Goal: Task Accomplishment & Management: Complete application form

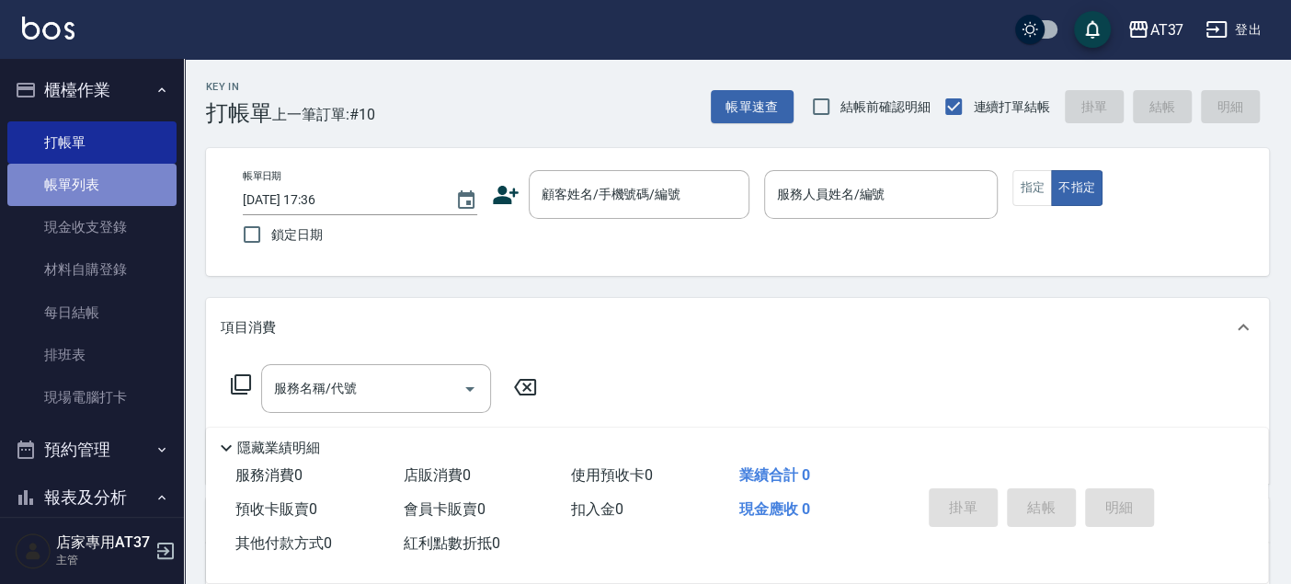
click at [95, 190] on link "帳單列表" at bounding box center [91, 185] width 169 height 42
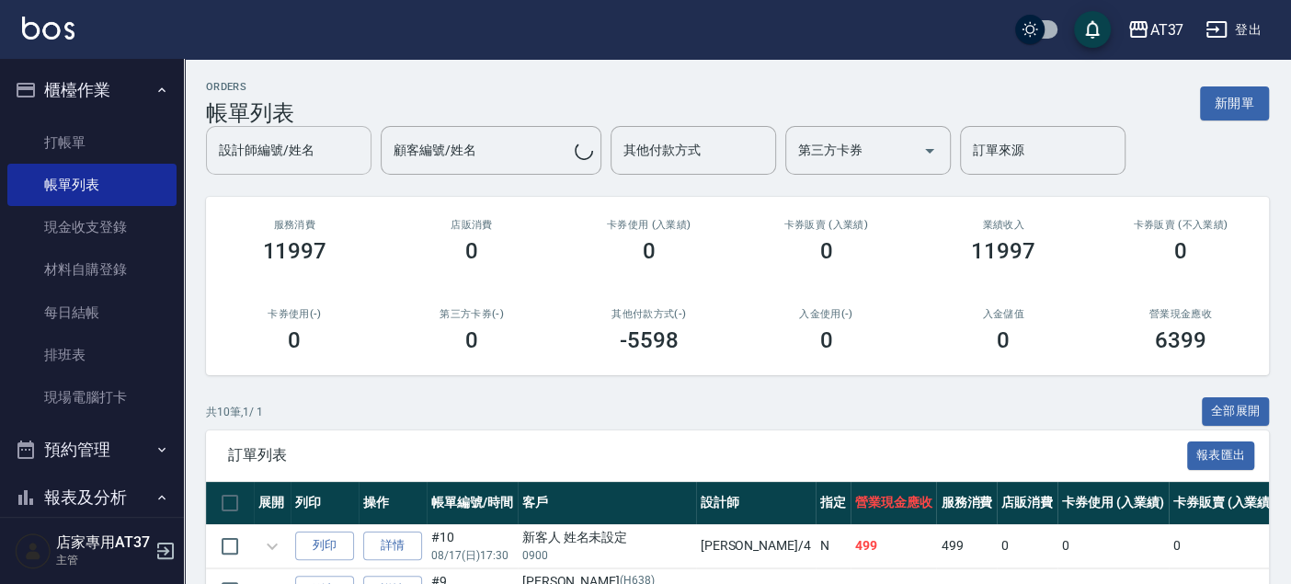
click at [304, 166] on input "設計師編號/姓名" at bounding box center [288, 150] width 149 height 32
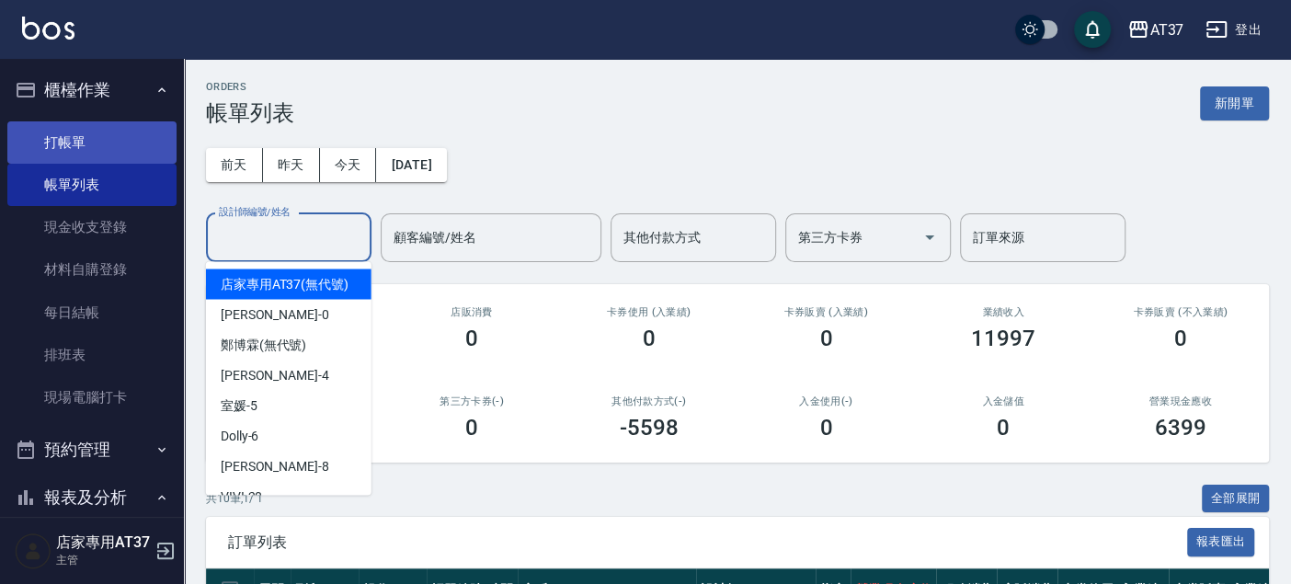
click at [142, 137] on link "打帳單" at bounding box center [91, 142] width 169 height 42
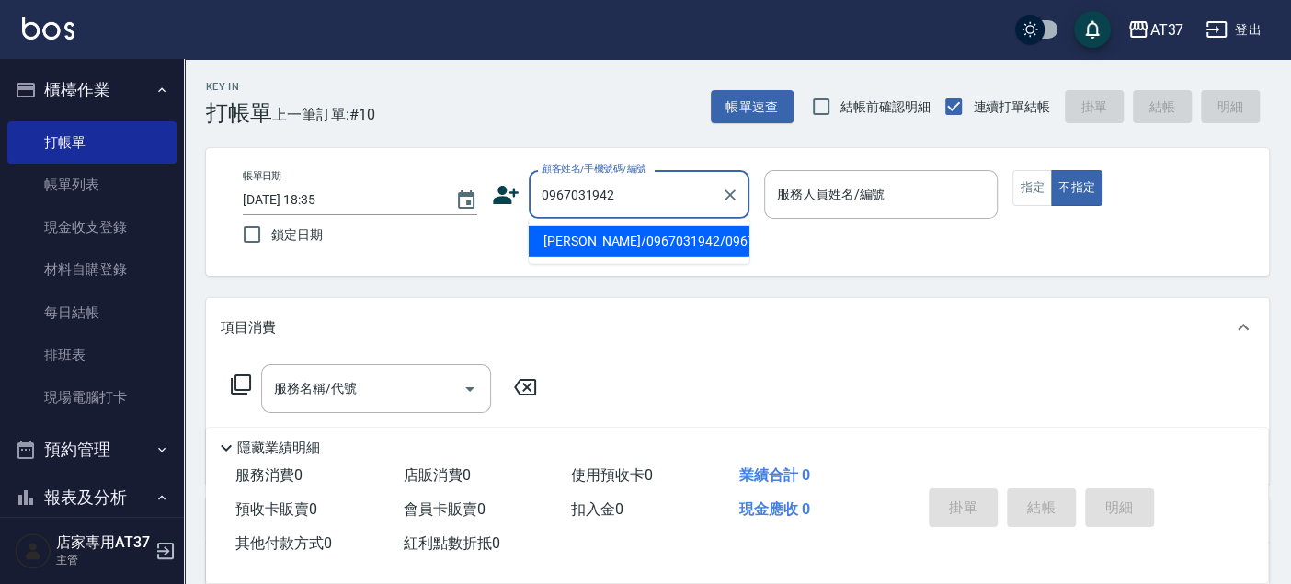
type input "[PERSON_NAME]/0967031942/0967031942"
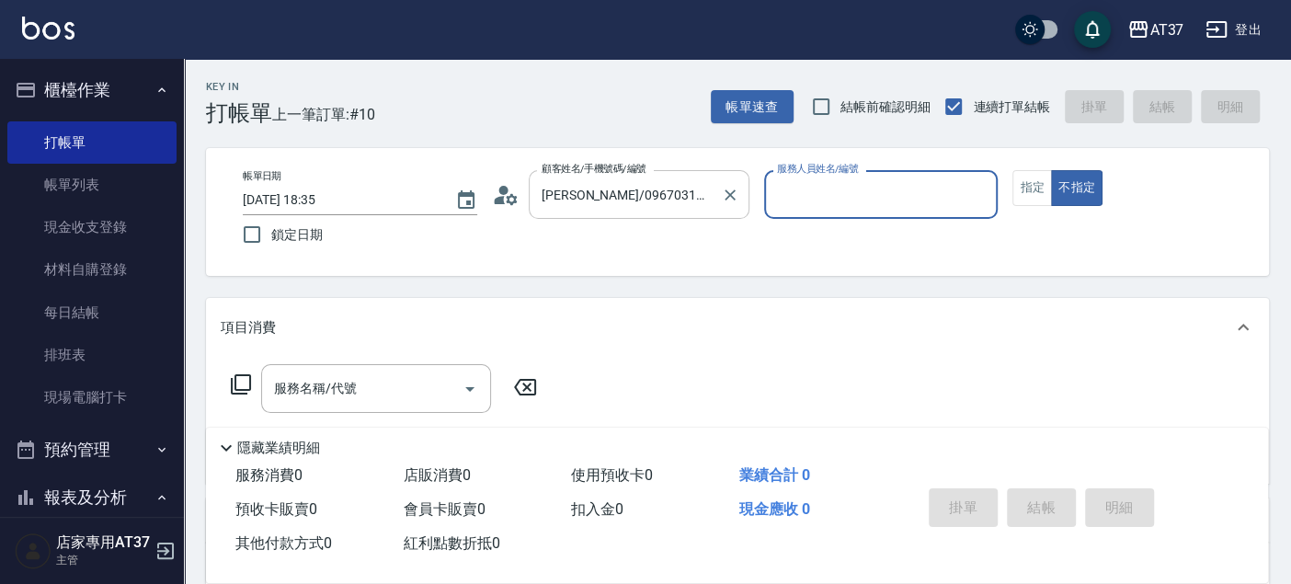
type input "[PERSON_NAME]-0"
click at [331, 406] on div "服務名稱/代號" at bounding box center [376, 388] width 230 height 49
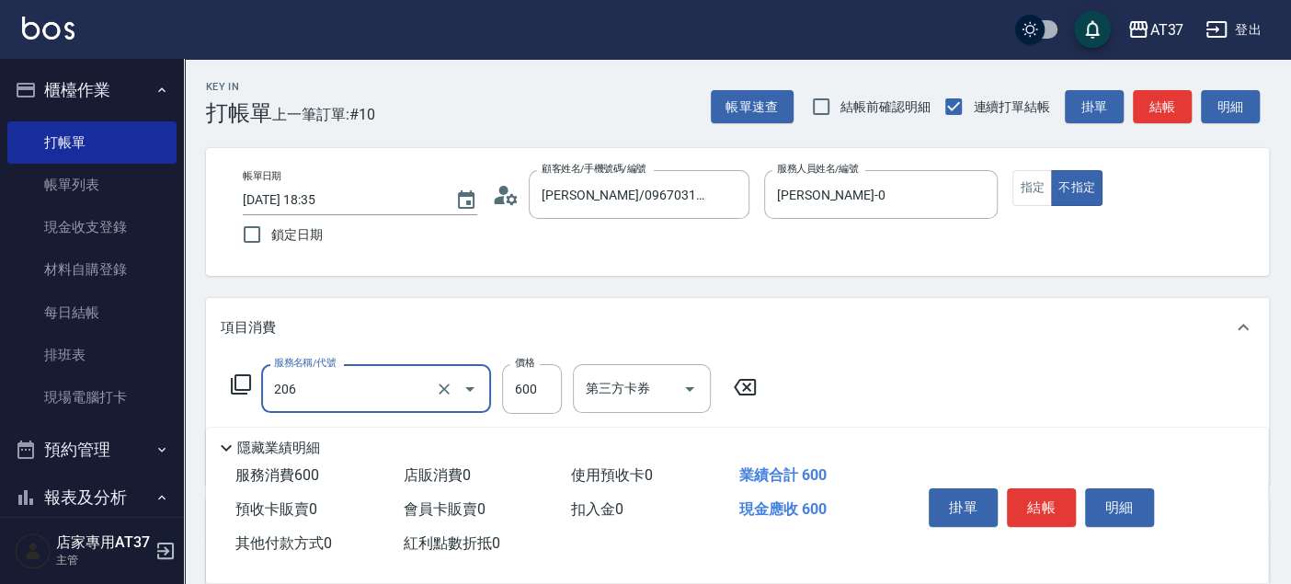
type input "A精油洗+剪(206)"
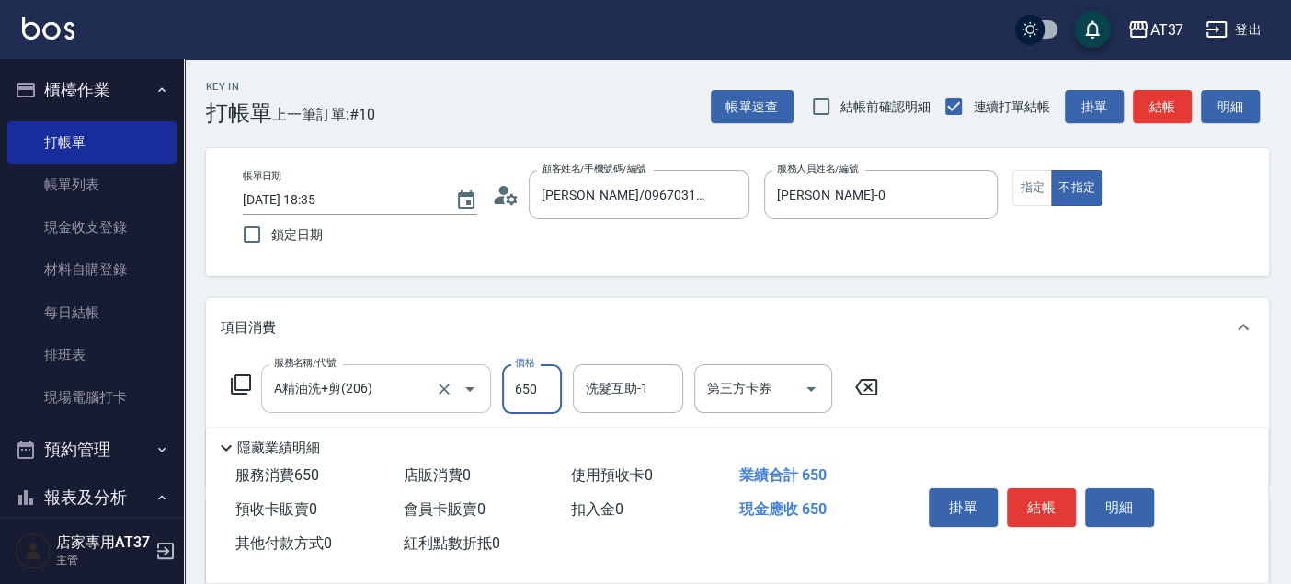
type input "650"
click at [1044, 188] on button "指定" at bounding box center [1032, 188] width 40 height 36
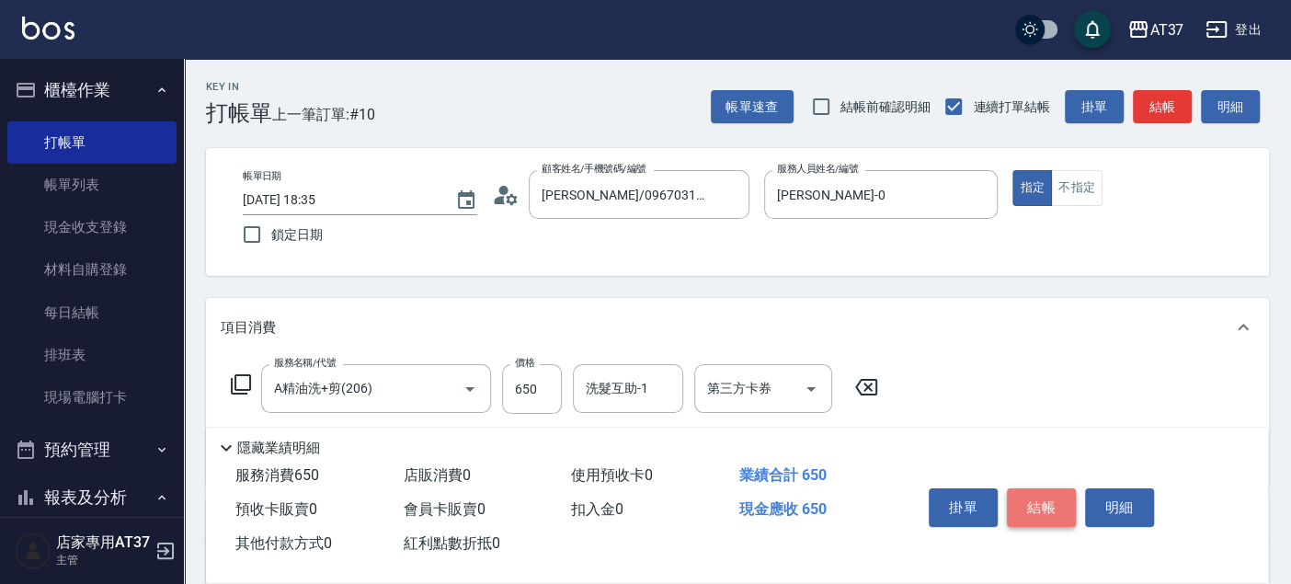
click at [1044, 499] on button "結帳" at bounding box center [1041, 507] width 69 height 39
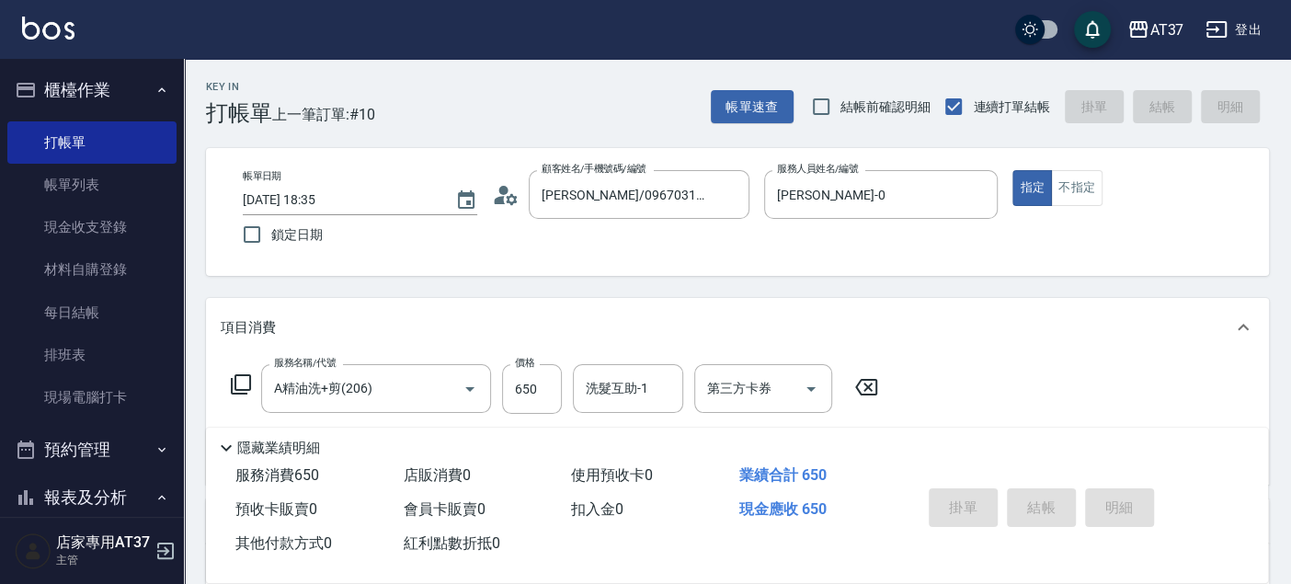
type input "[DATE] 18:36"
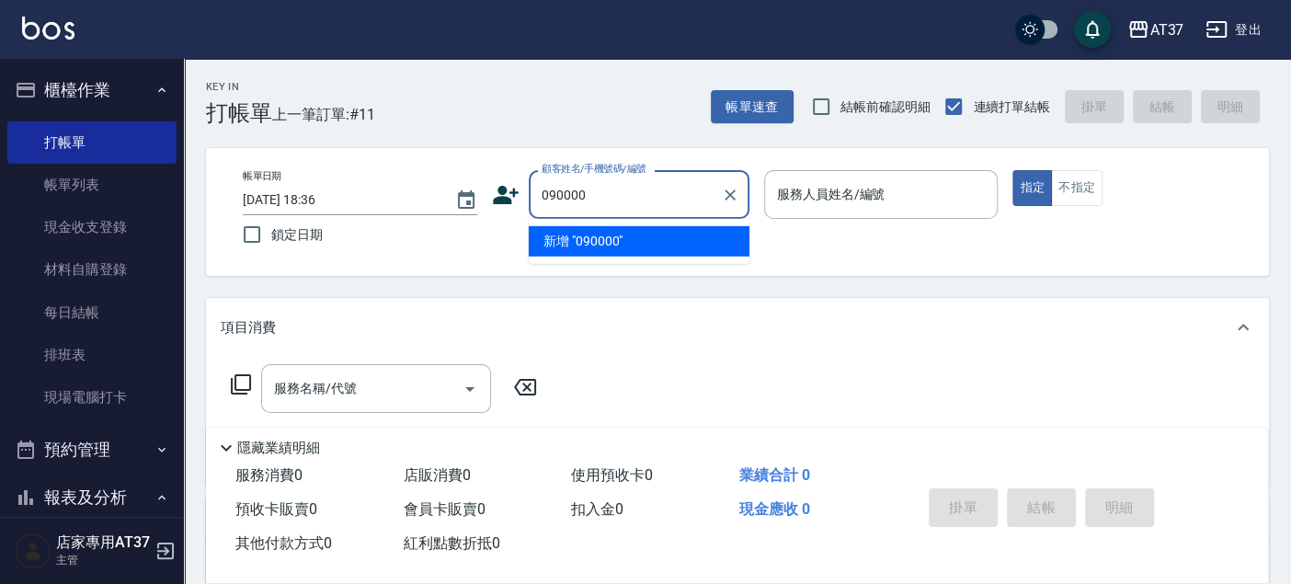
type input "090000"
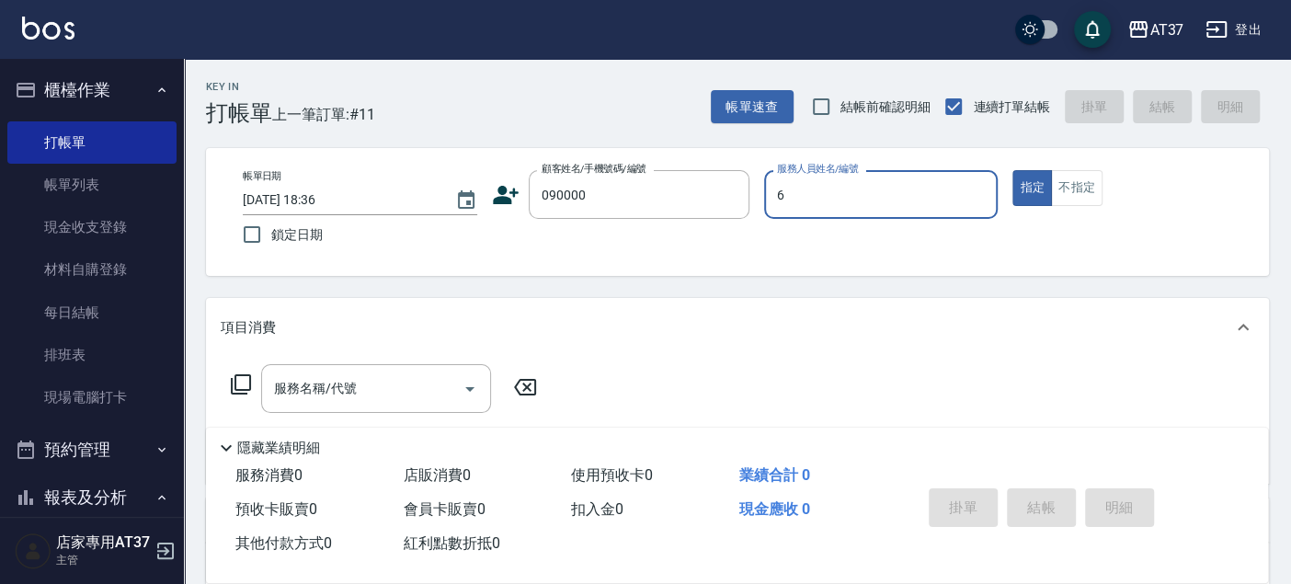
type input "6"
type button "true"
type input "Dolly-6"
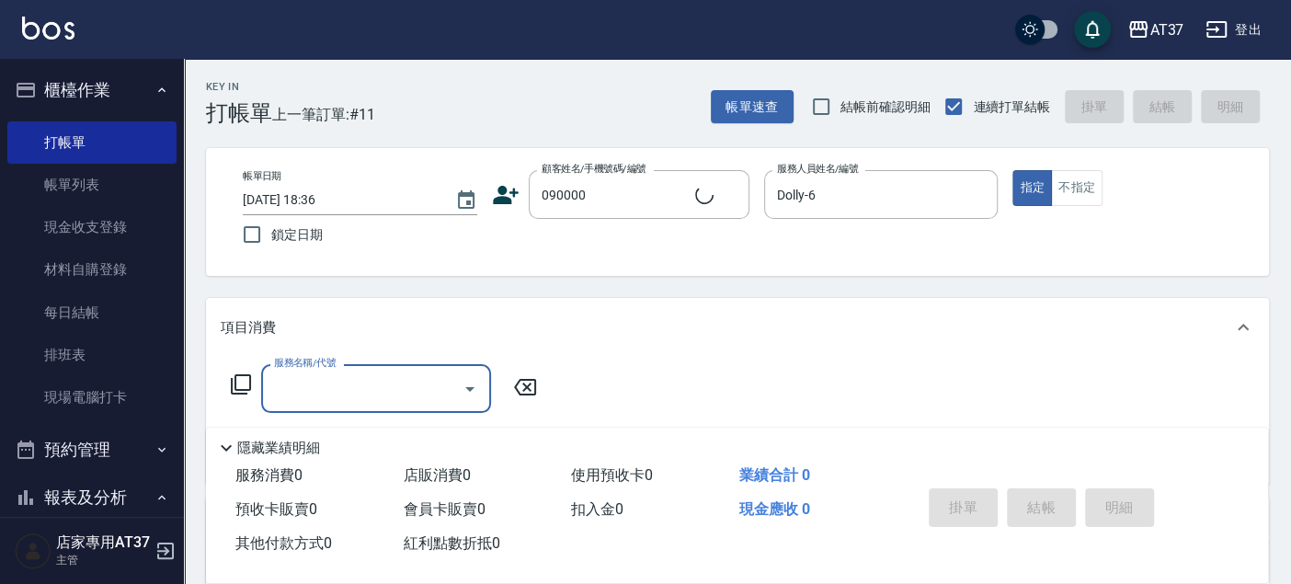
type input "新客人 姓名未設定/090000/null"
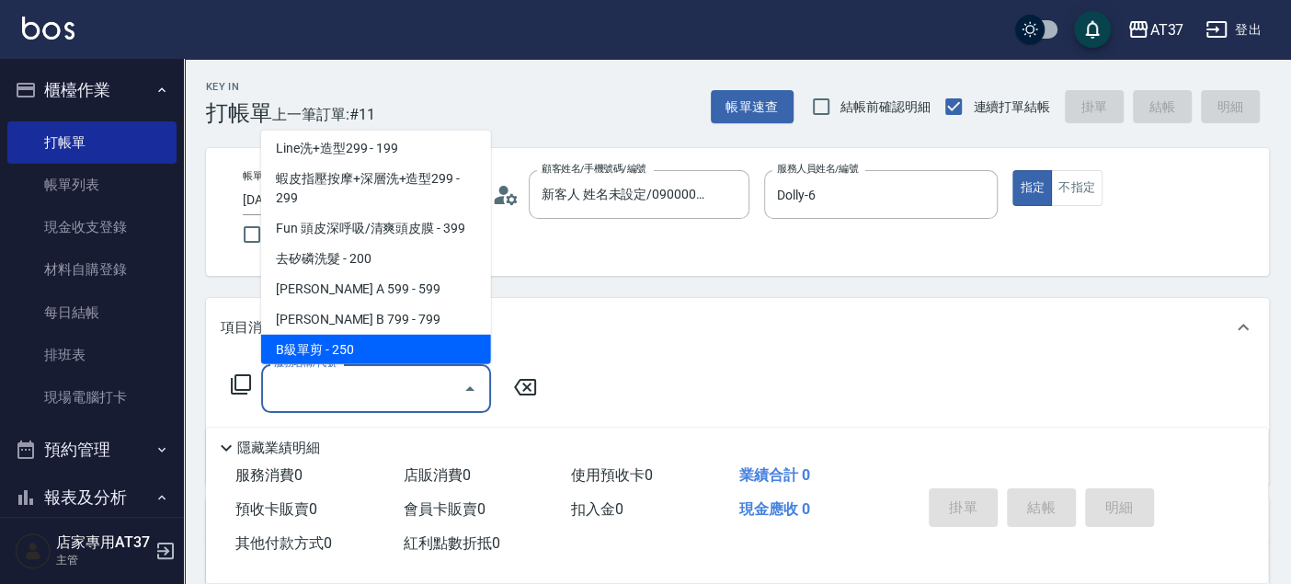
scroll to position [309, 0]
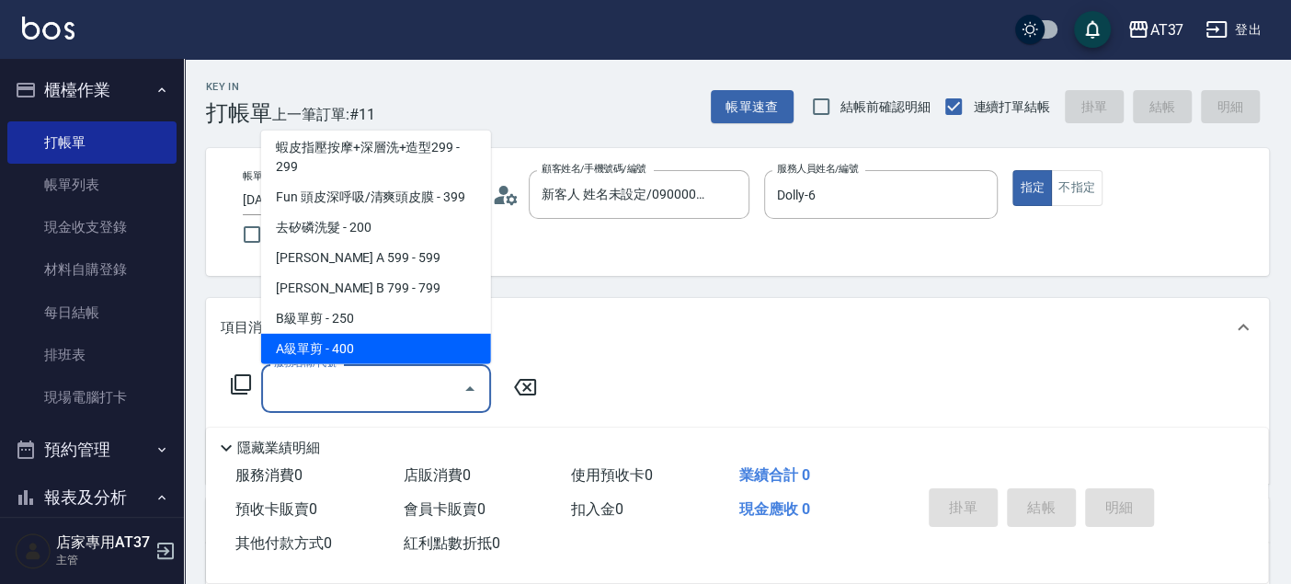
type input "A級單剪(202)"
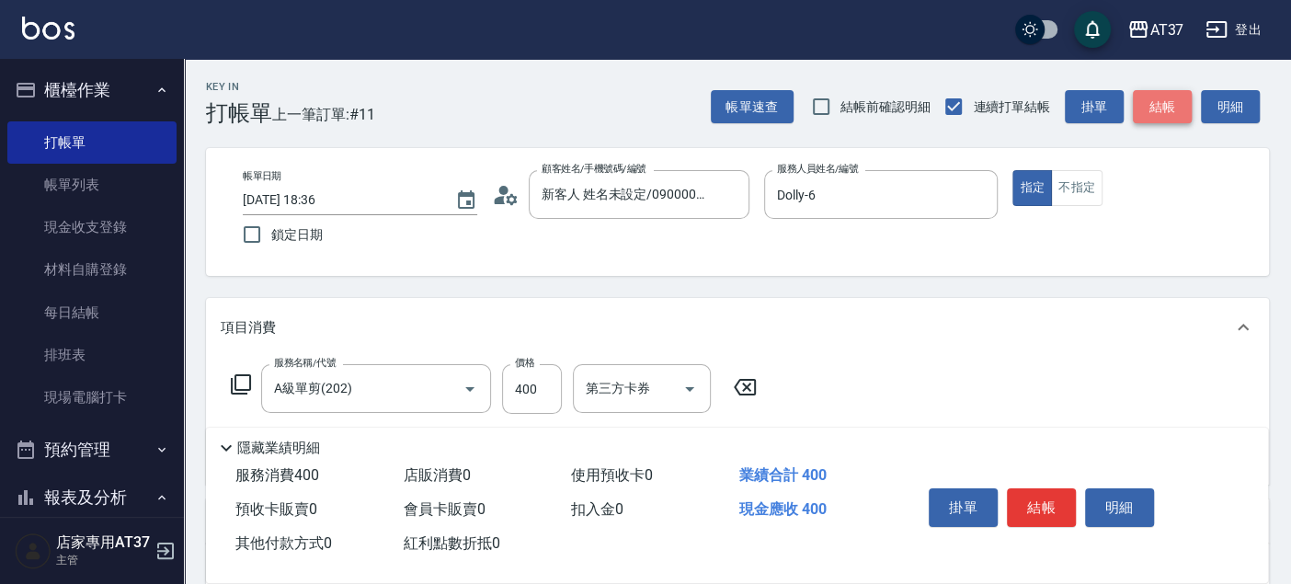
click at [1172, 101] on button "結帳" at bounding box center [1162, 107] width 59 height 34
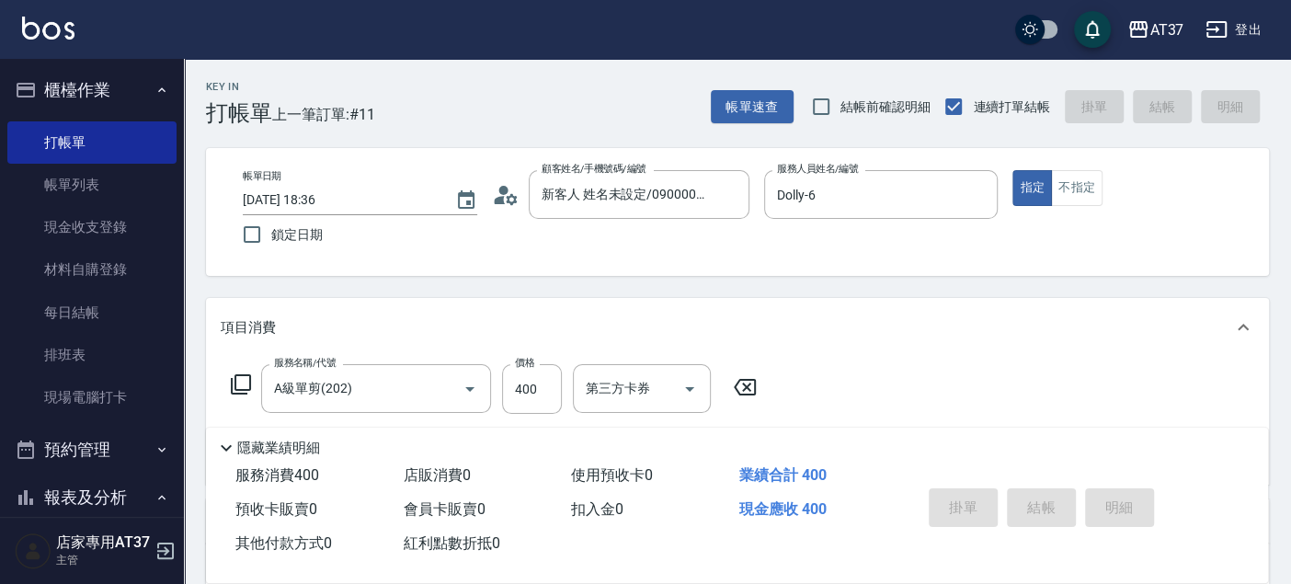
type input "[DATE] 18:44"
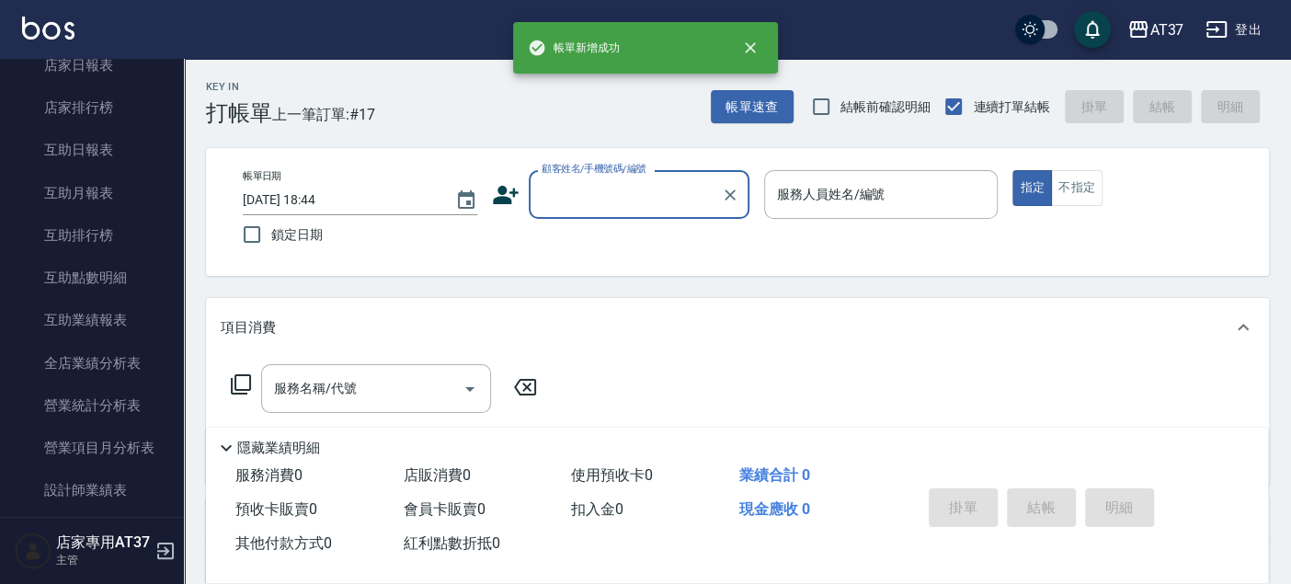
scroll to position [612, 0]
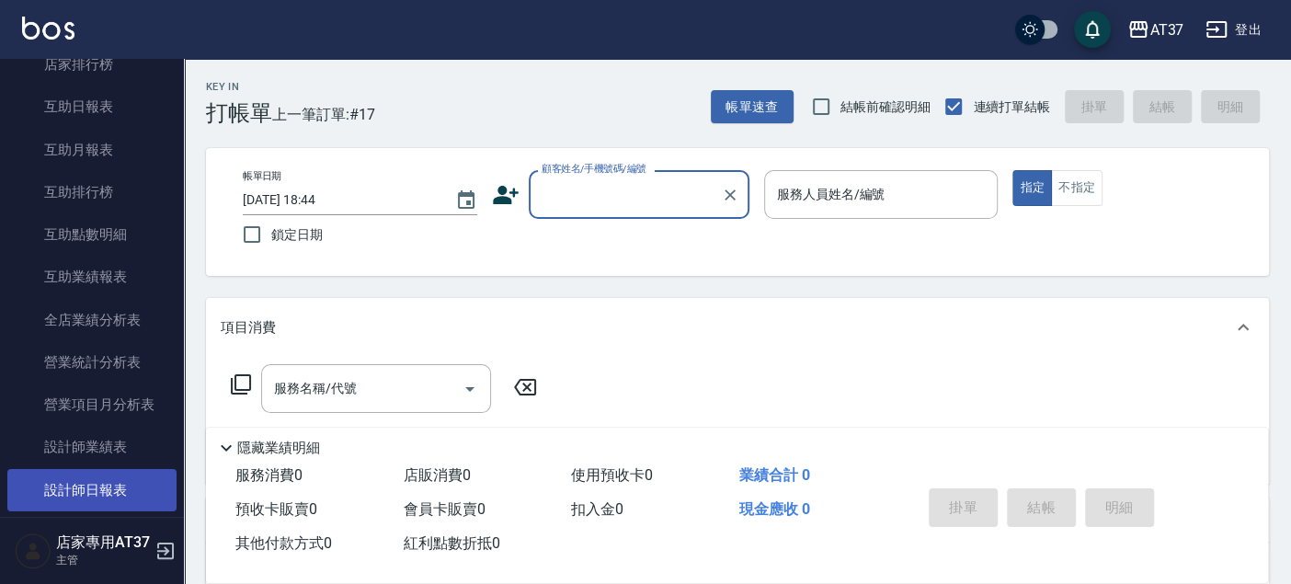
drag, startPoint x: 108, startPoint y: 492, endPoint x: 120, endPoint y: 489, distance: 13.2
click at [108, 492] on link "設計師日報表" at bounding box center [91, 490] width 169 height 42
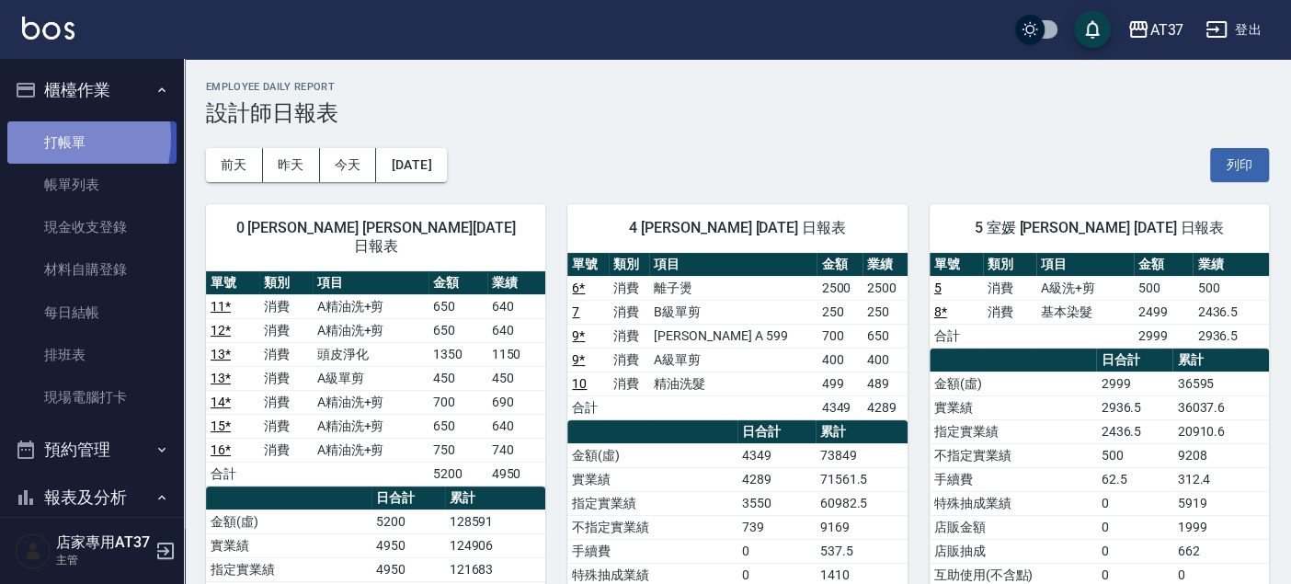
click at [56, 138] on link "打帳單" at bounding box center [91, 142] width 169 height 42
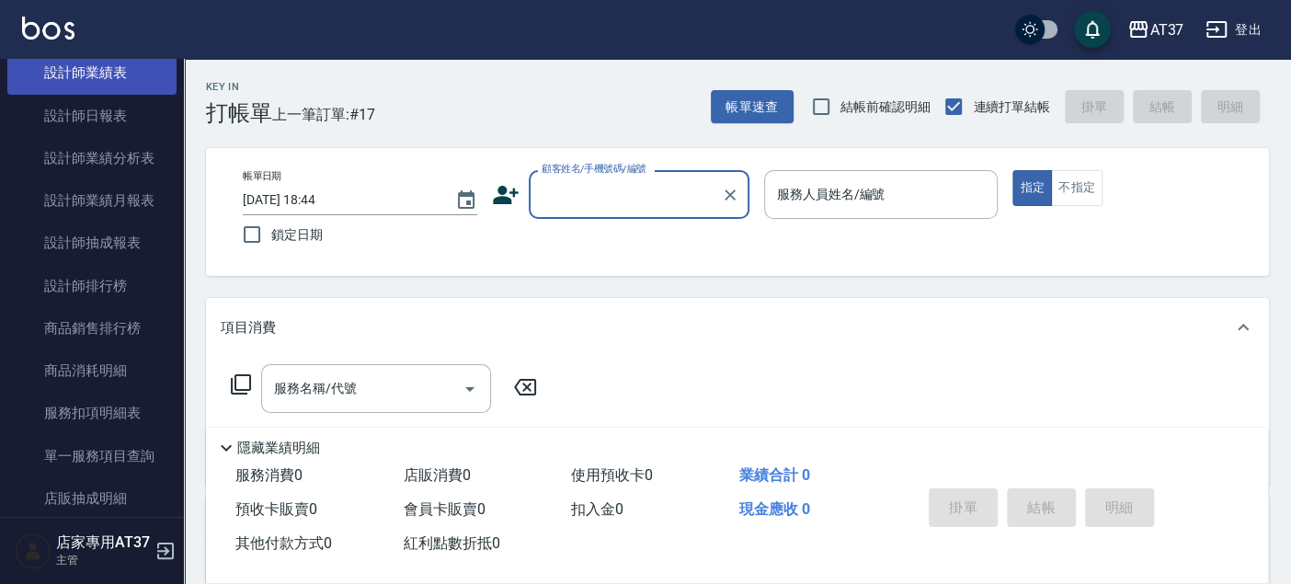
scroll to position [1022, 0]
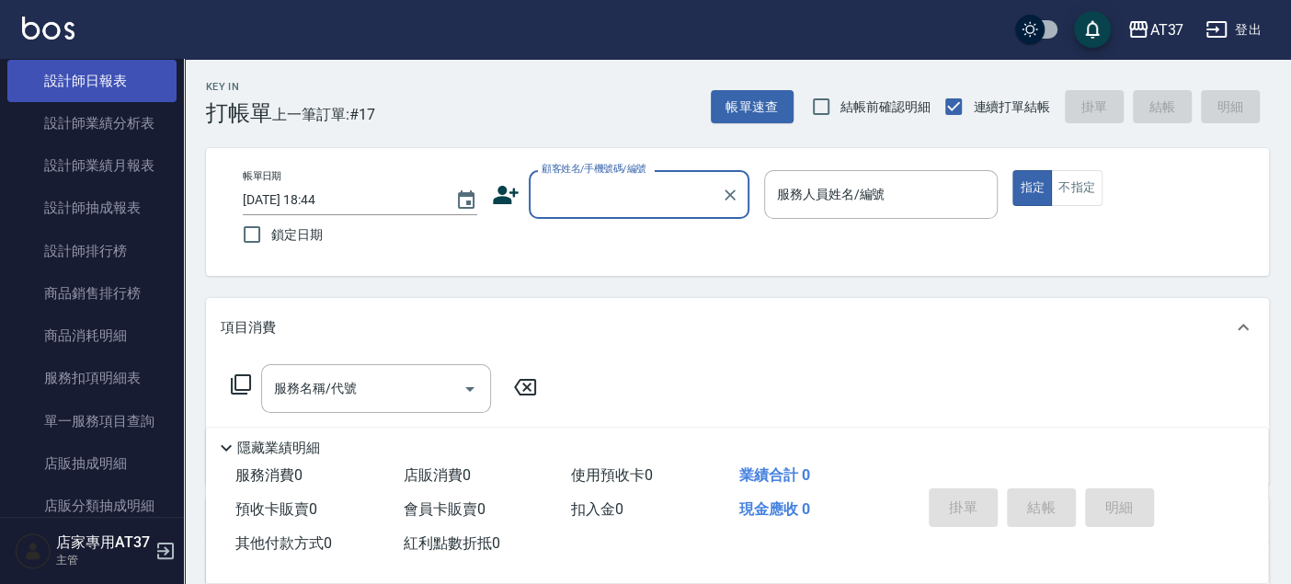
click at [113, 68] on link "設計師日報表" at bounding box center [91, 81] width 169 height 42
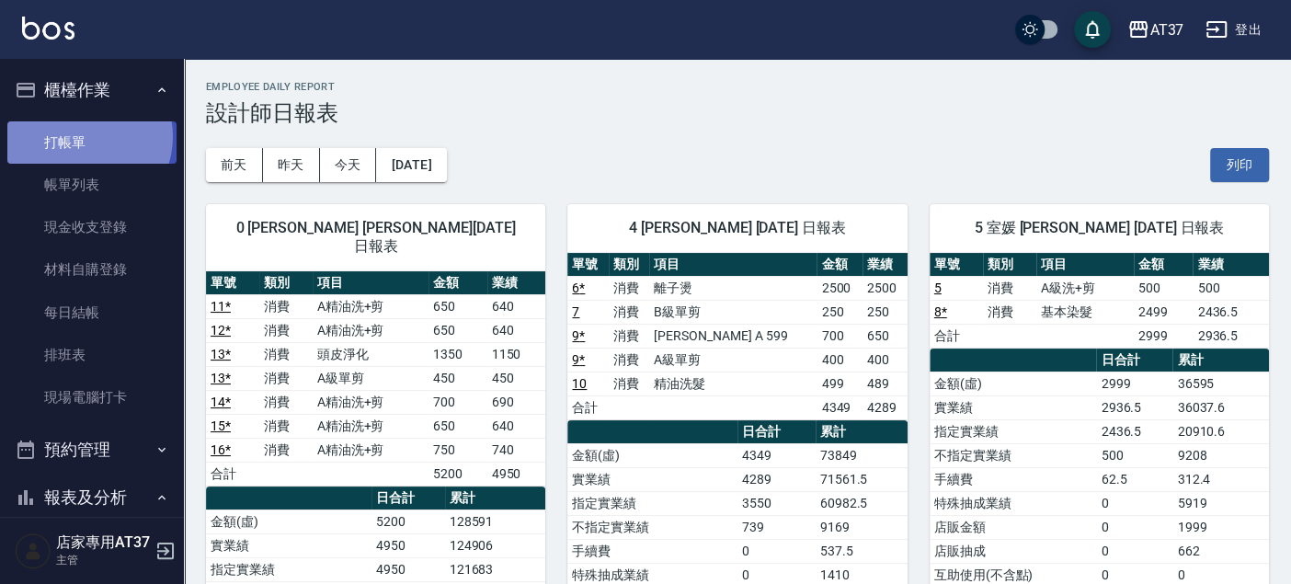
click at [81, 136] on link "打帳單" at bounding box center [91, 142] width 169 height 42
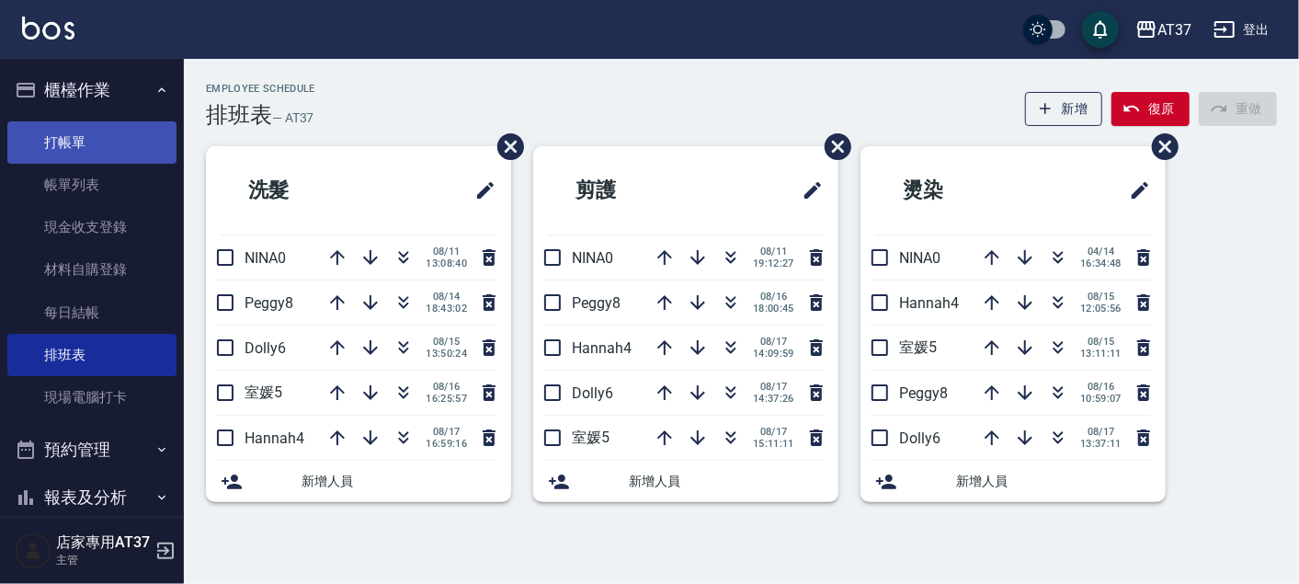
click at [78, 128] on link "打帳單" at bounding box center [91, 142] width 169 height 42
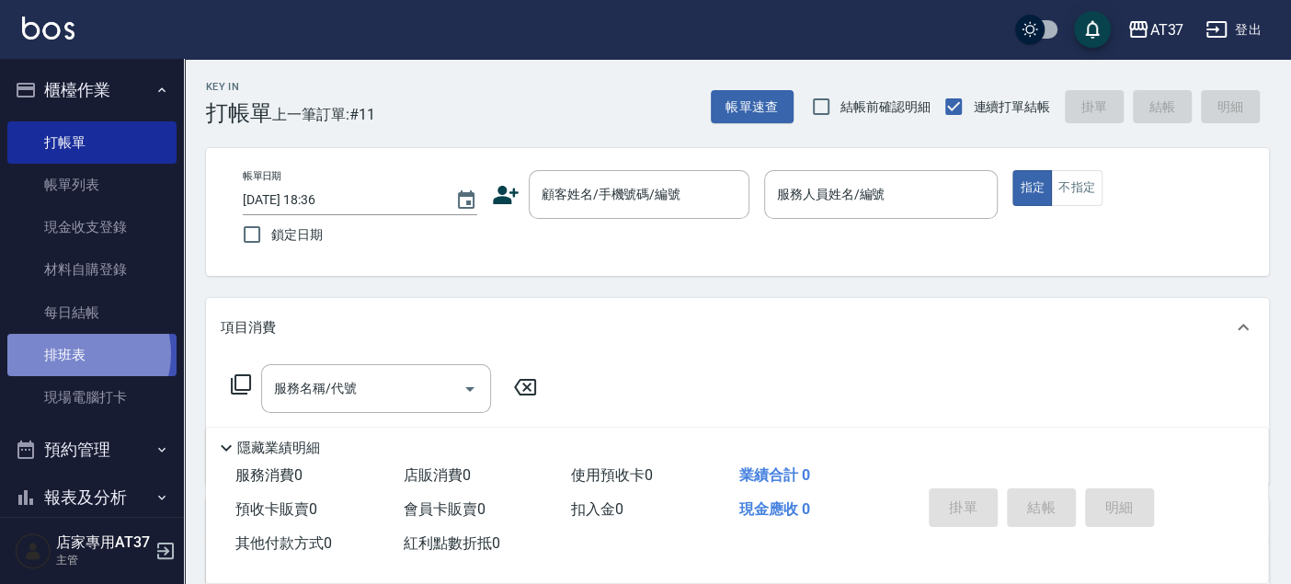
click at [82, 354] on link "排班表" at bounding box center [91, 355] width 169 height 42
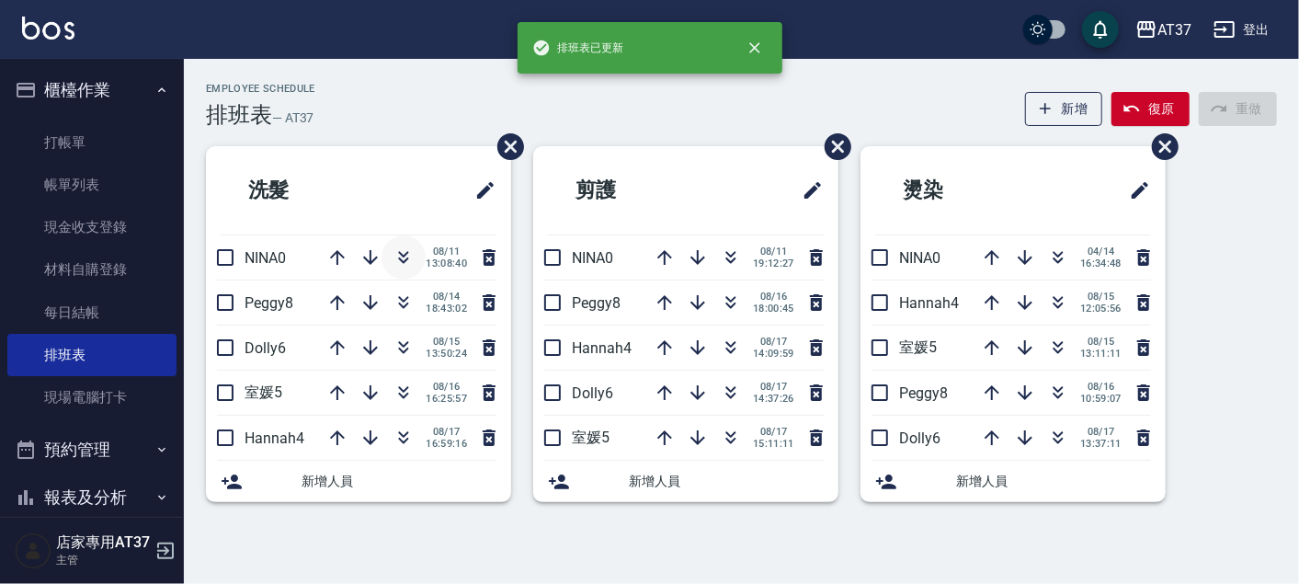
click at [409, 255] on icon "button" at bounding box center [404, 257] width 22 height 22
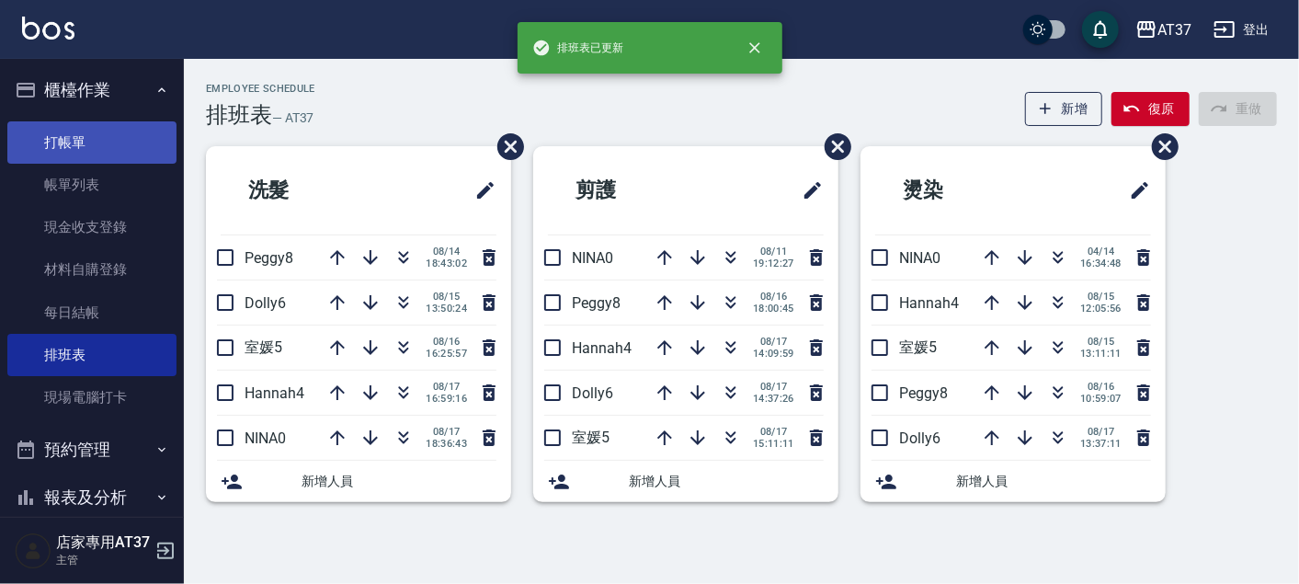
click at [63, 144] on link "打帳單" at bounding box center [91, 142] width 169 height 42
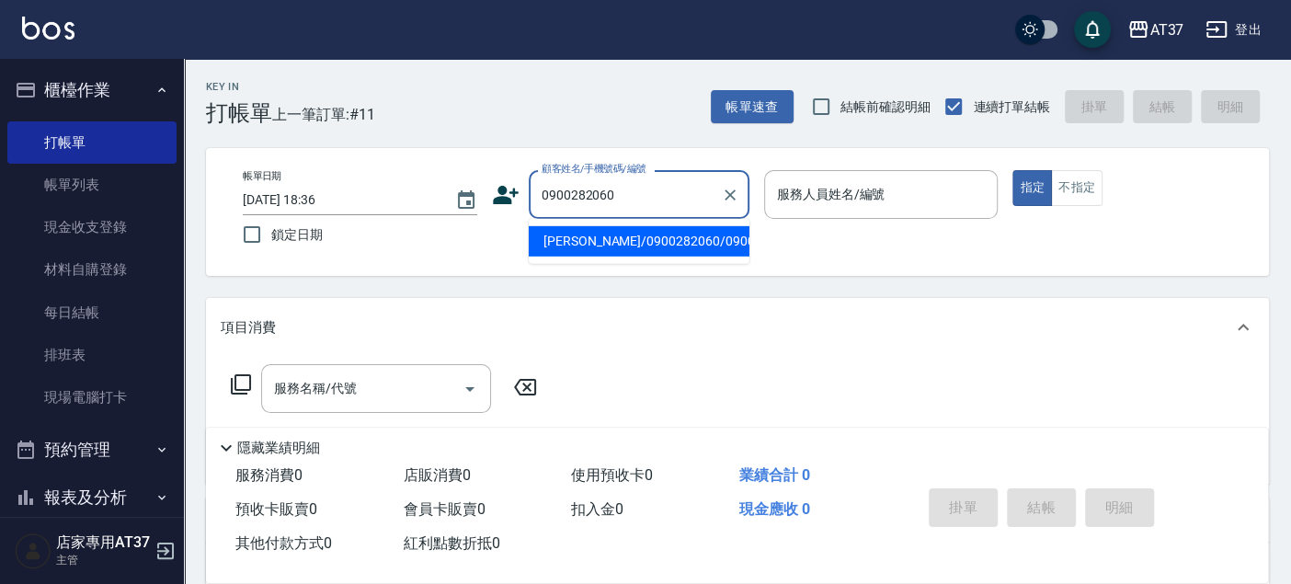
type input "陳霆賢/0900282060/0900282060"
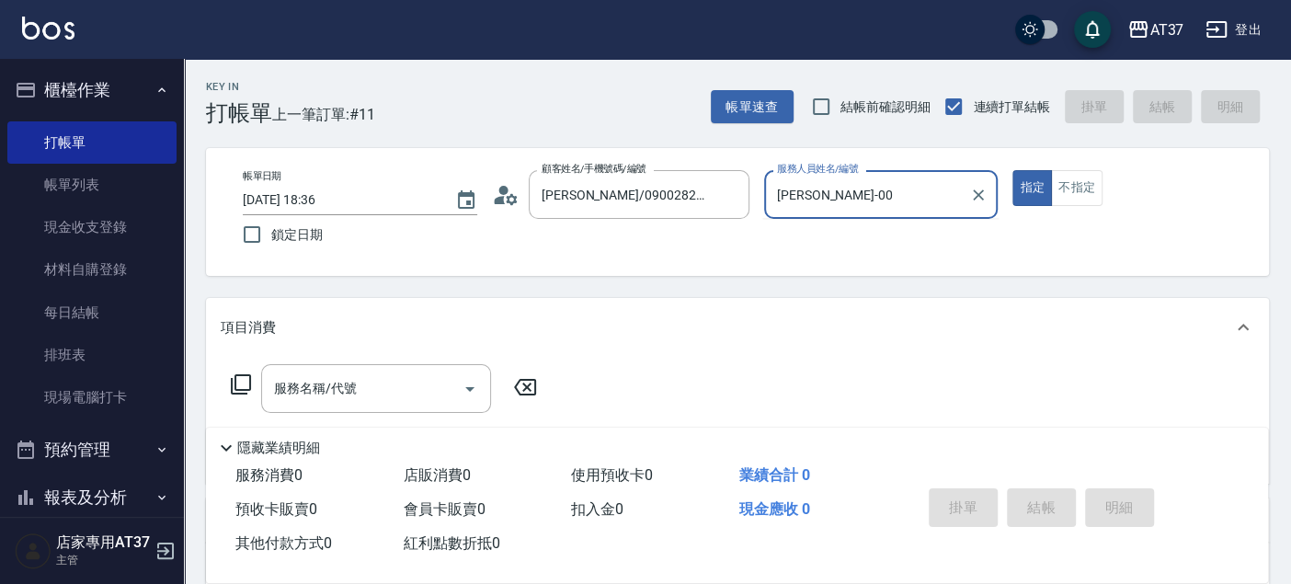
type input "[PERSON_NAME]-0"
click at [400, 394] on input "服務名稱/代號" at bounding box center [362, 388] width 186 height 32
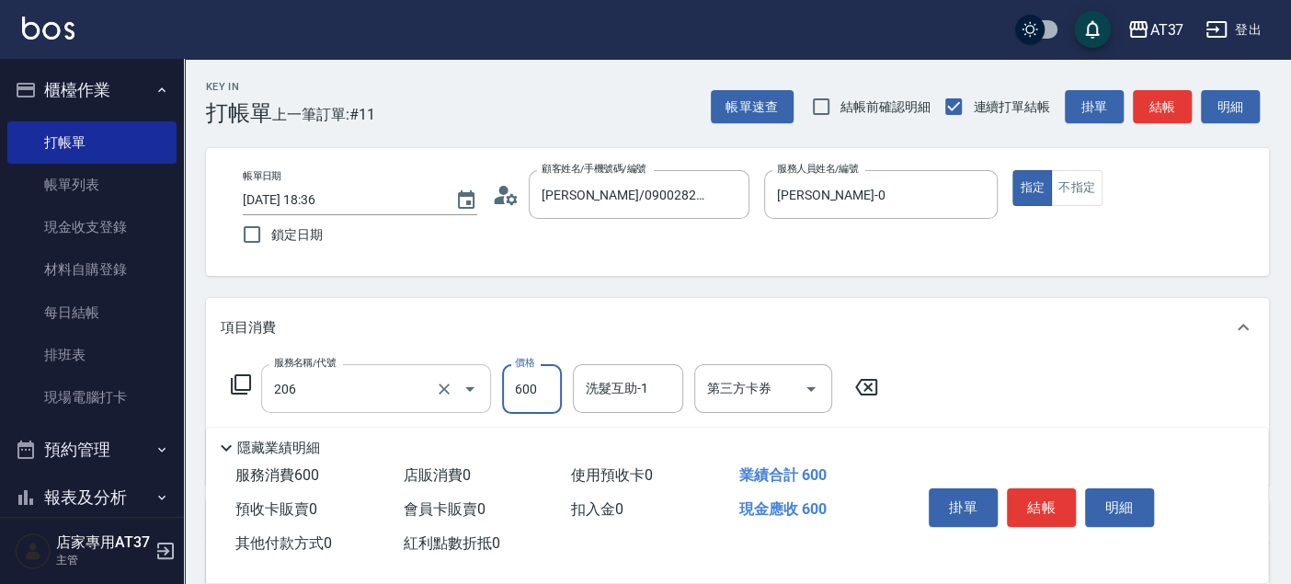
type input "A精油洗+剪(206)"
type input "650"
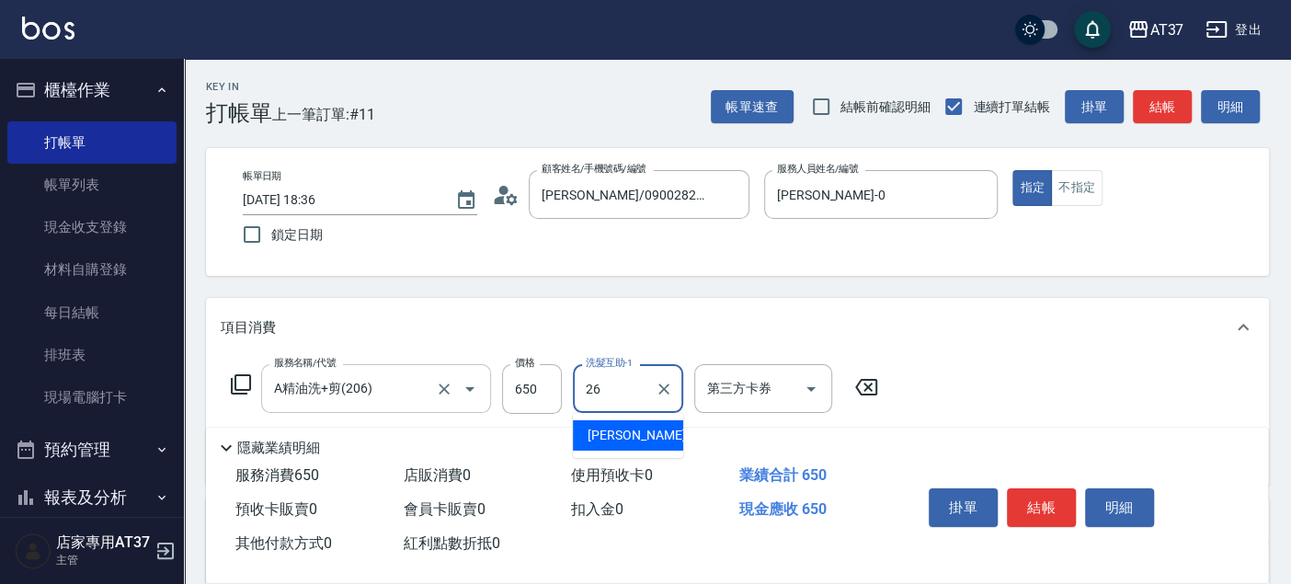
type input "鄧懷頎-26"
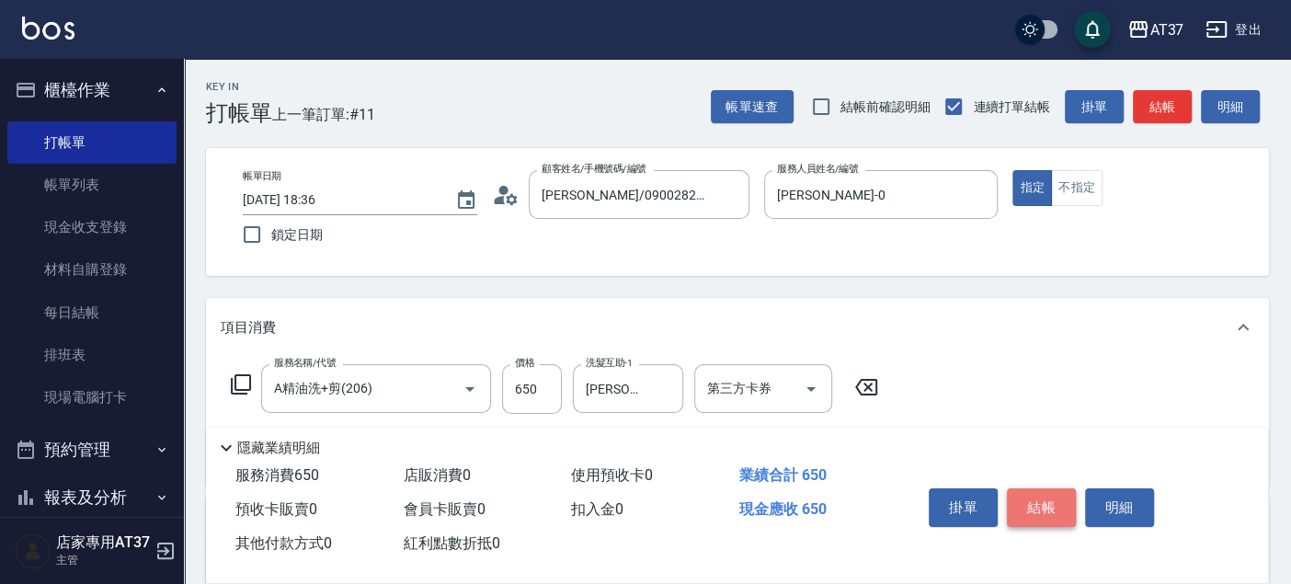
click at [1026, 488] on button "結帳" at bounding box center [1041, 507] width 69 height 39
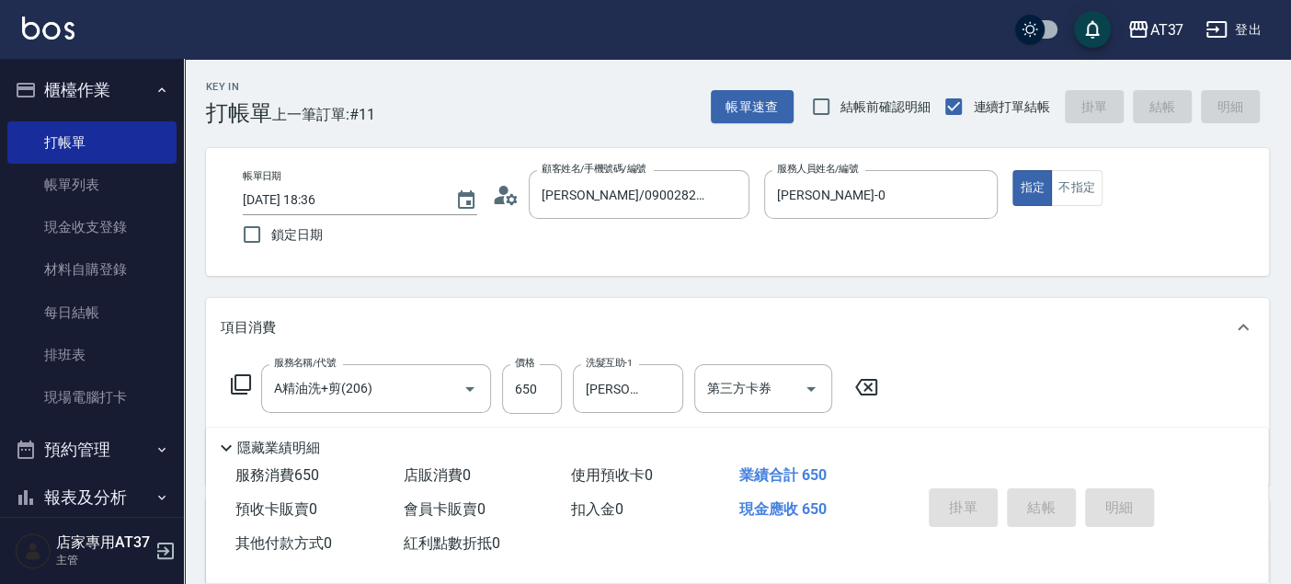
type input "2025/08/17 18:37"
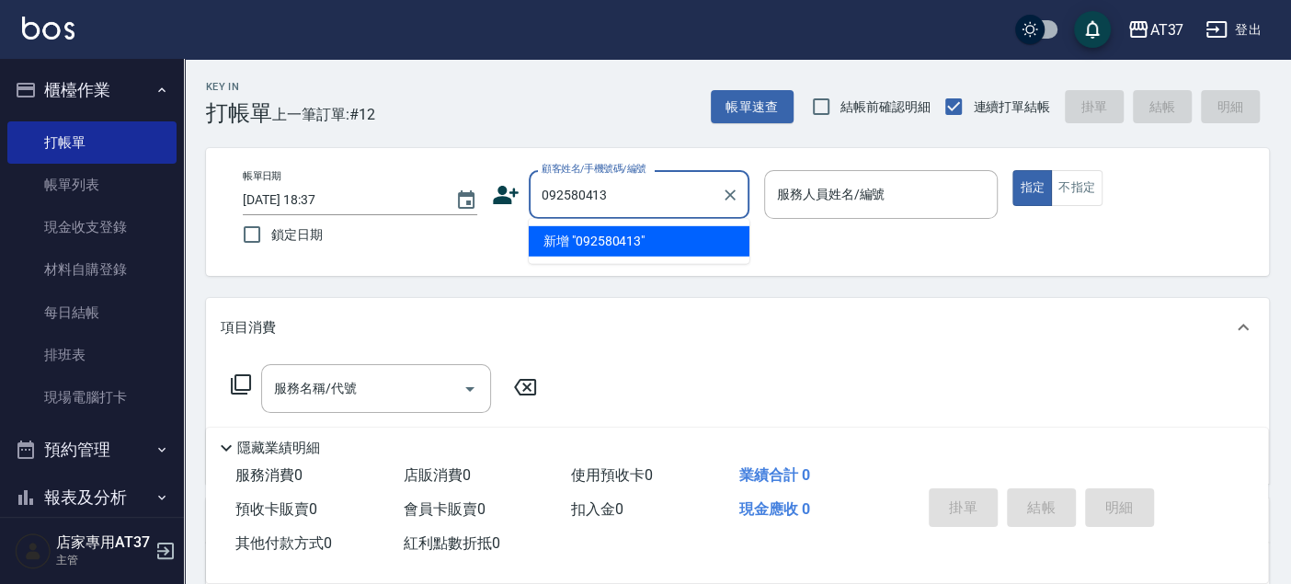
type input "092580413"
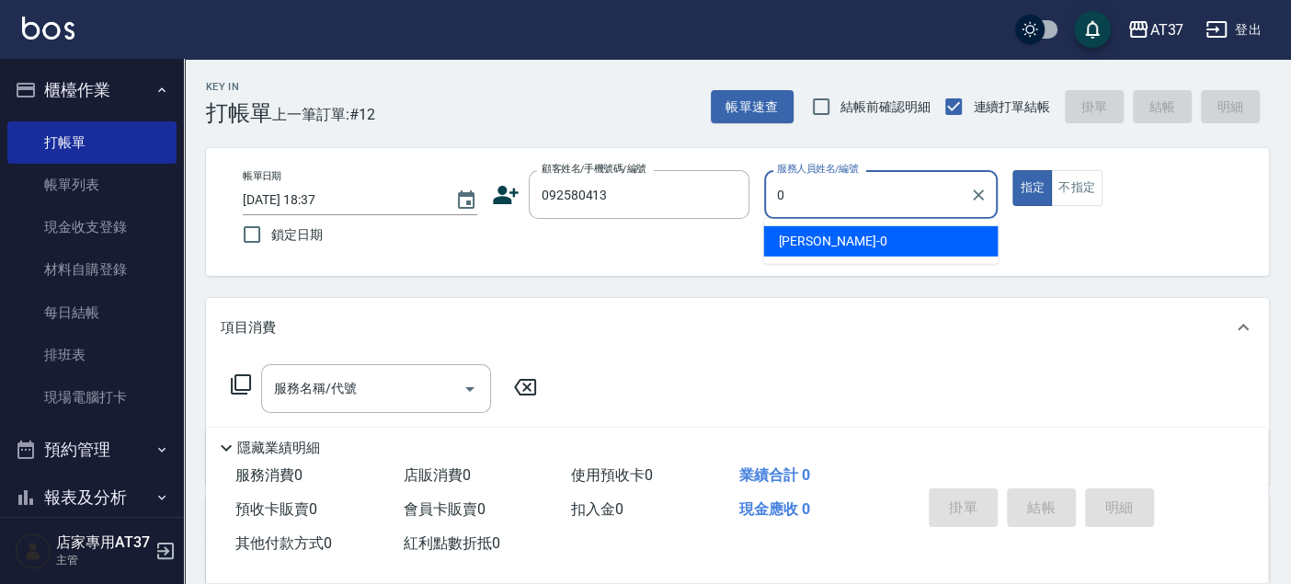
click at [864, 249] on div "NINA -0" at bounding box center [880, 241] width 234 height 30
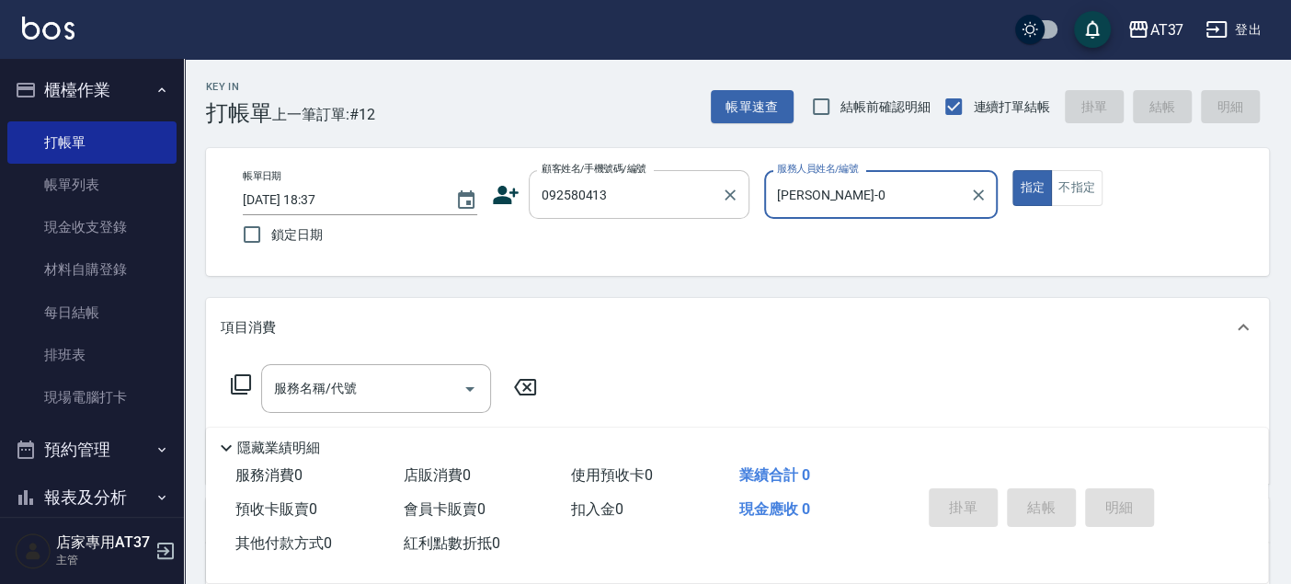
type input "[PERSON_NAME]-0"
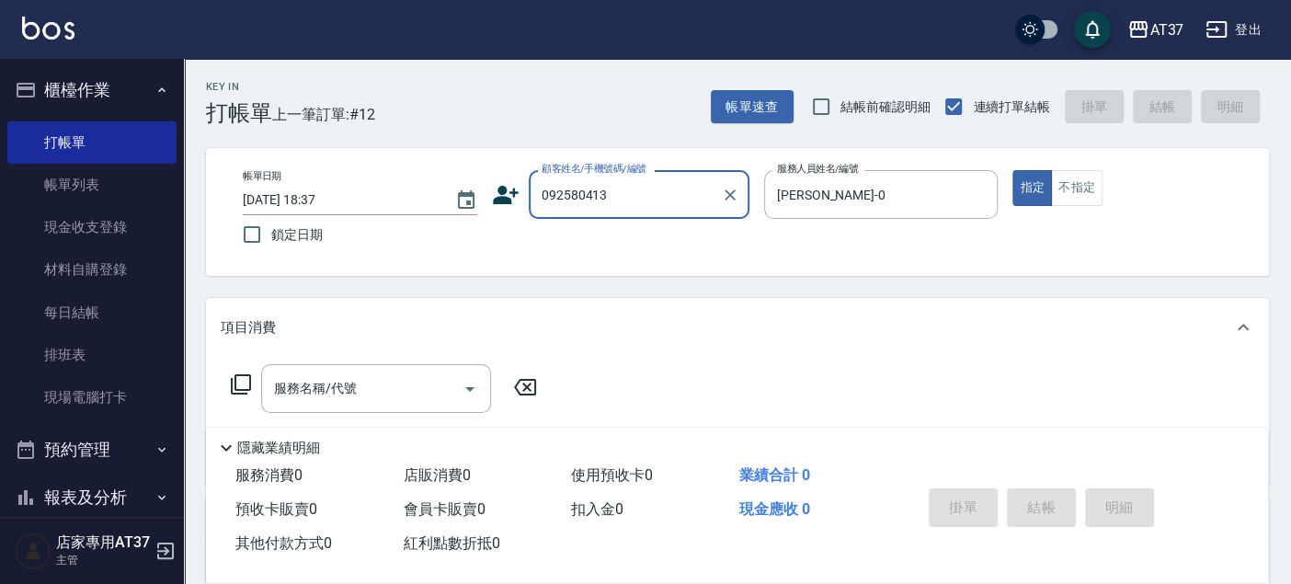
click at [579, 198] on input "092580413" at bounding box center [625, 194] width 177 height 32
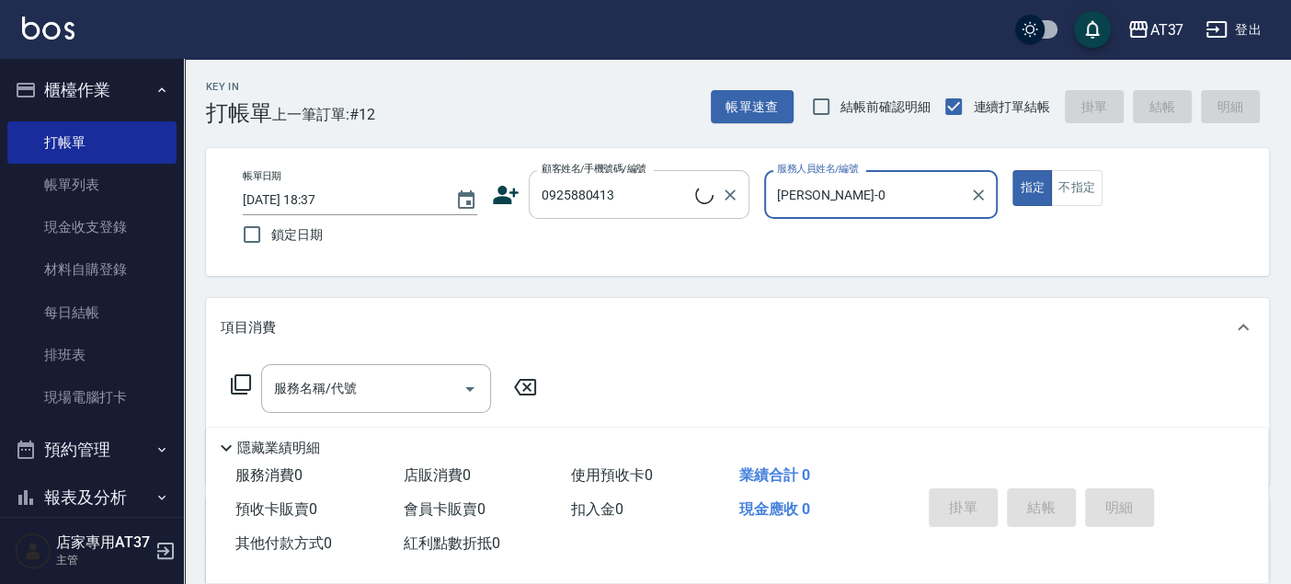
type input "阮浩剛/0925880413/0925880413"
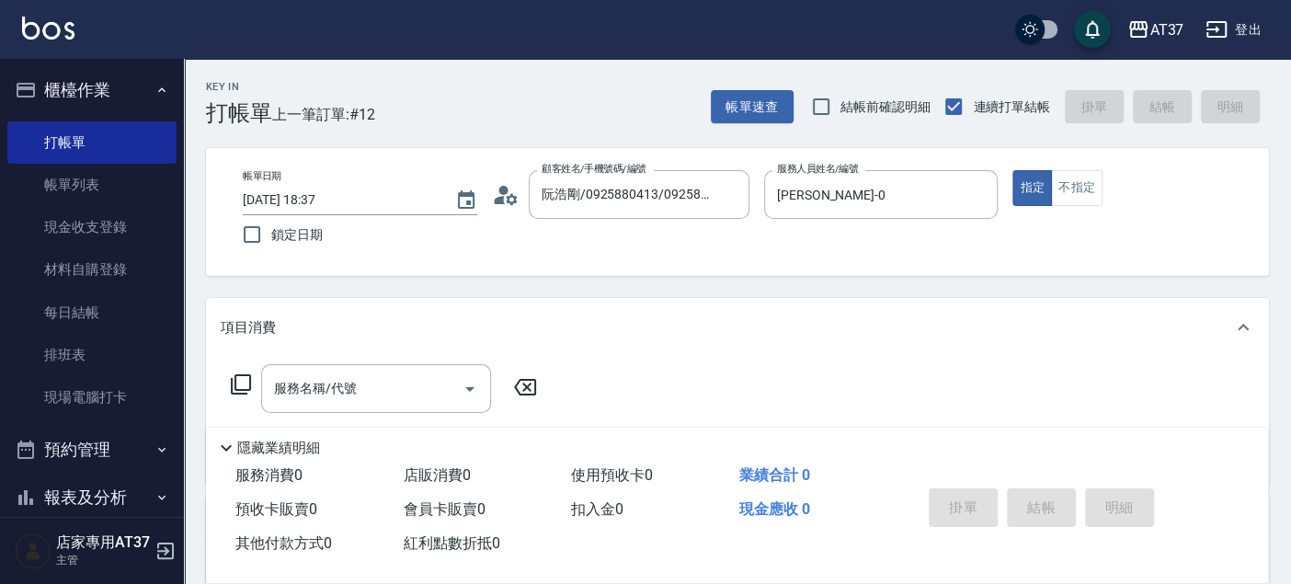
click at [242, 387] on icon at bounding box center [241, 384] width 22 height 22
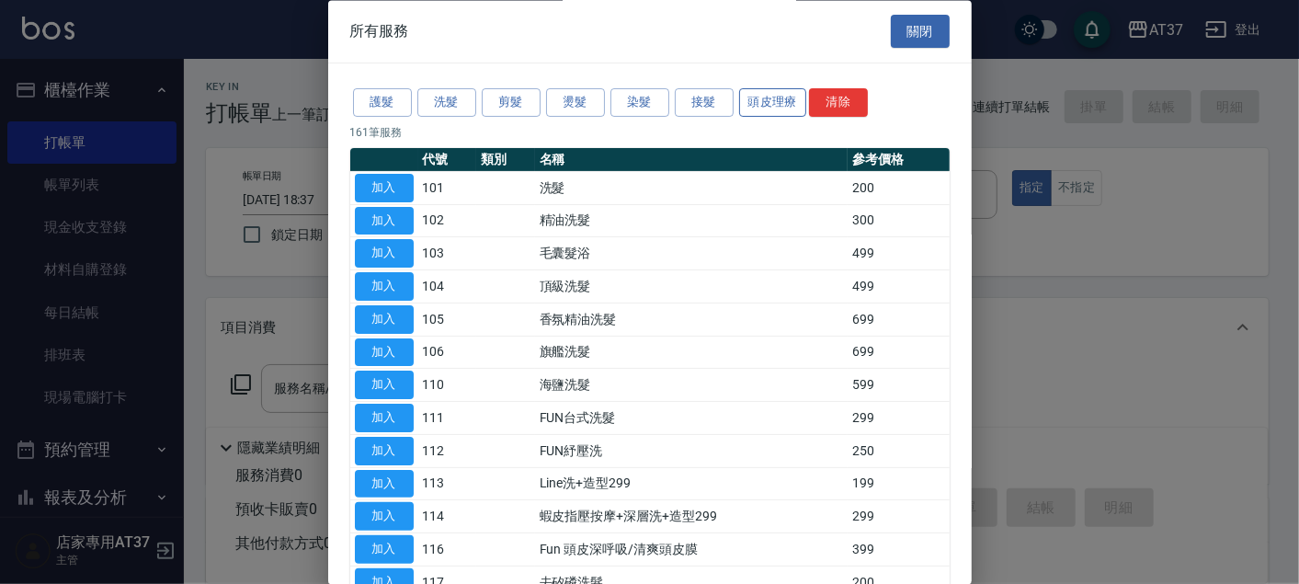
click at [749, 99] on button "頭皮理療" at bounding box center [773, 103] width 68 height 29
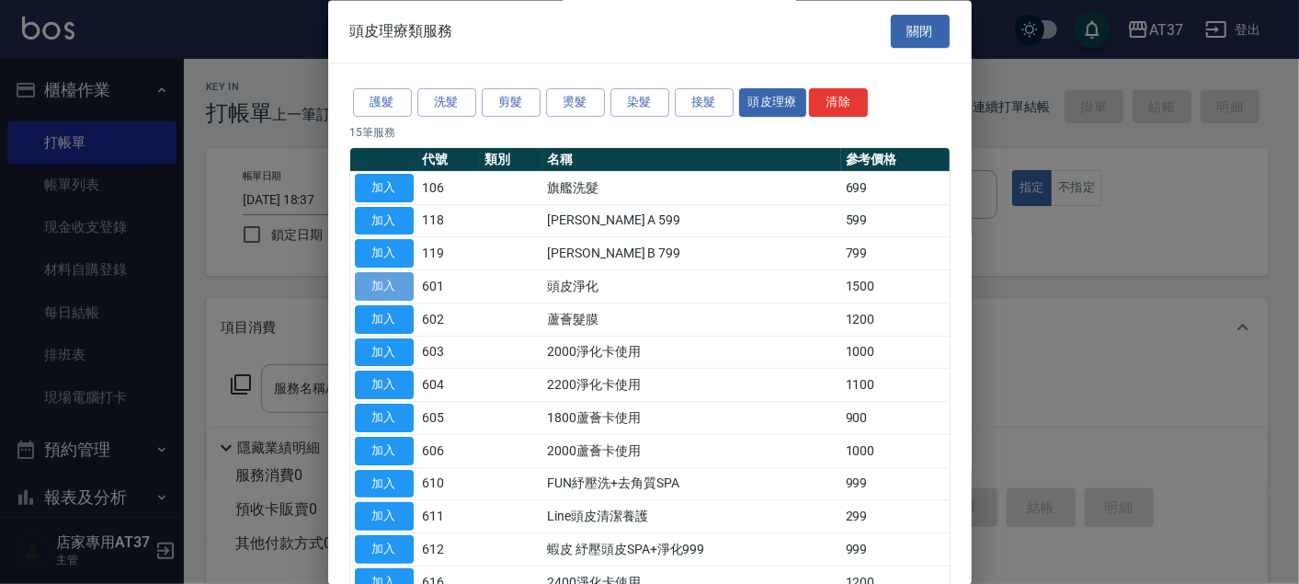
click at [404, 285] on button "加入" at bounding box center [384, 287] width 59 height 29
type input "頭皮淨化(601)"
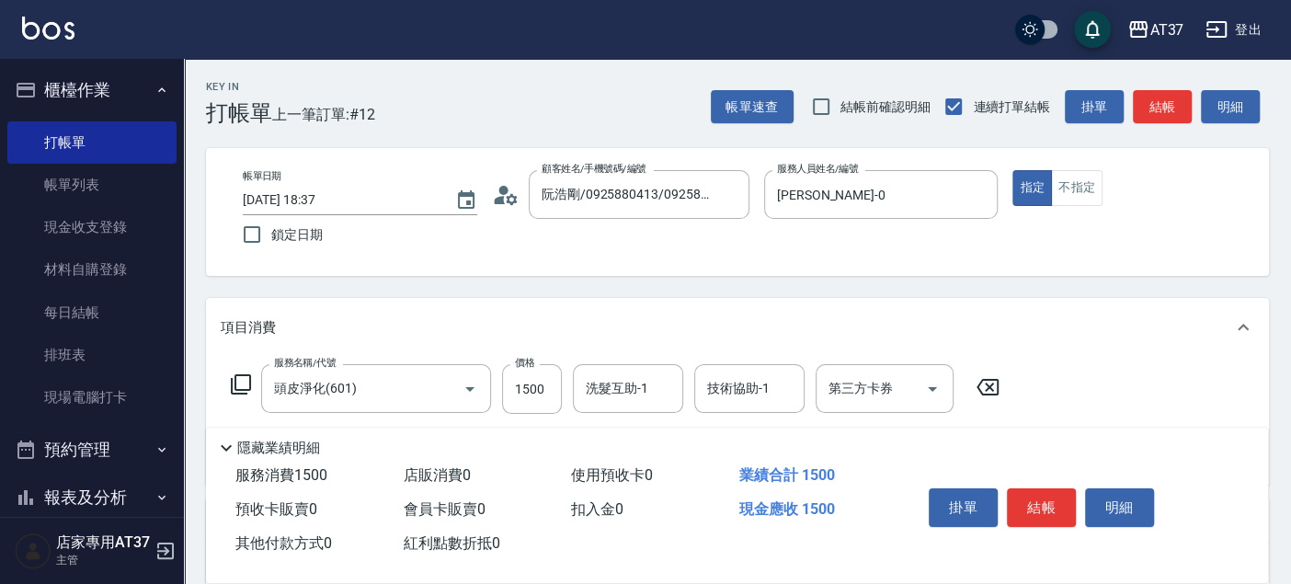
click at [501, 397] on div "服務名稱/代號 頭皮淨化(601) 服務名稱/代號 價格 1500 價格 洗髮互助-1 洗髮互助-1 技術協助-1 技術協助-1 第三方卡券 第三方卡券" at bounding box center [616, 389] width 790 height 50
click at [524, 394] on input "1500" at bounding box center [532, 389] width 60 height 50
type input "1350"
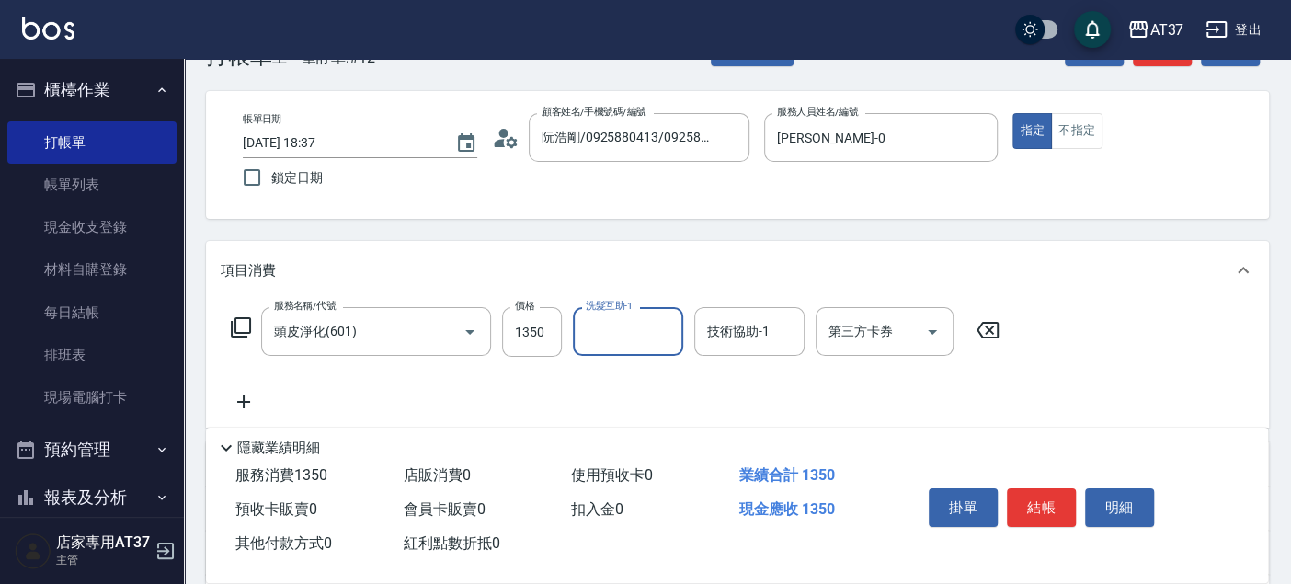
scroll to position [102, 0]
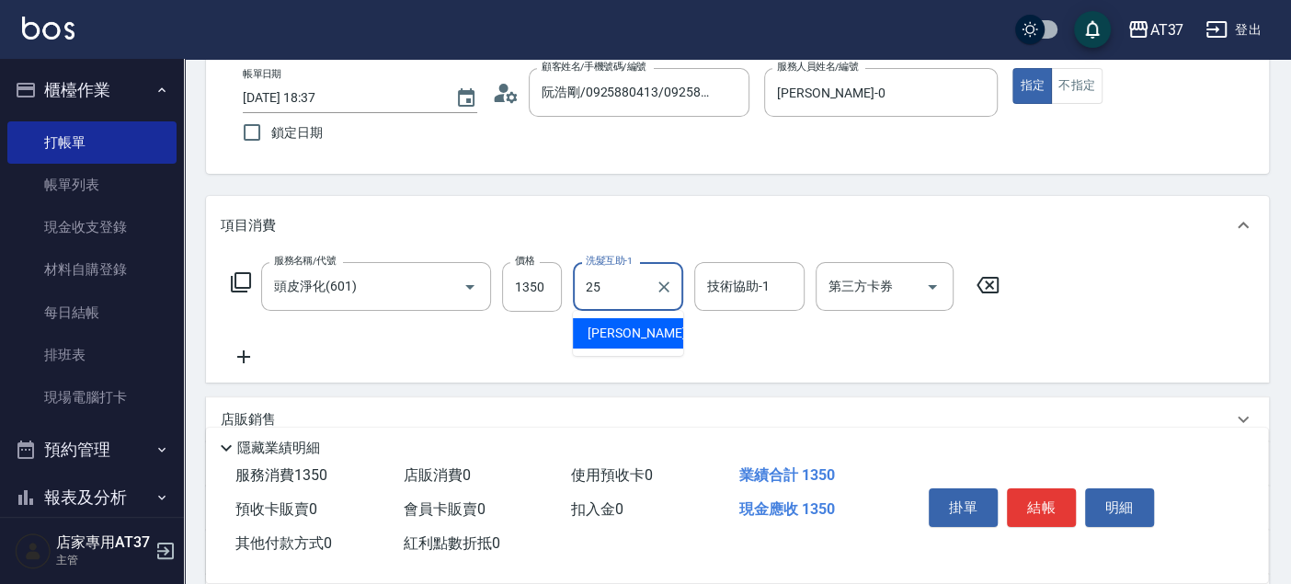
type input "子筠-25"
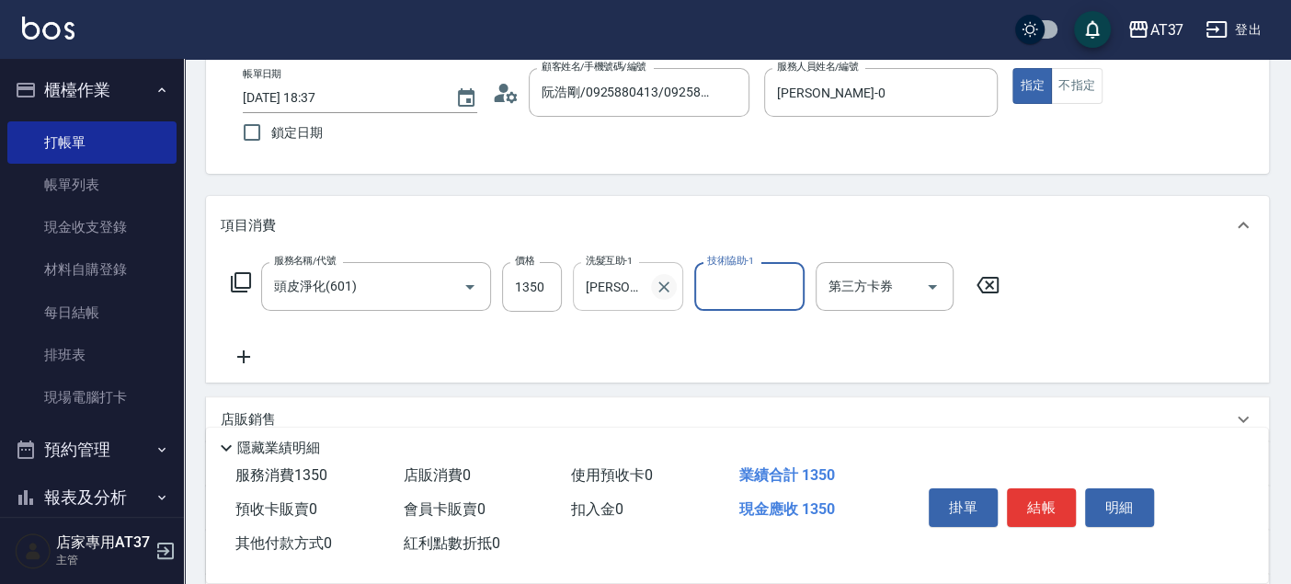
click at [664, 296] on button "Clear" at bounding box center [664, 287] width 26 height 26
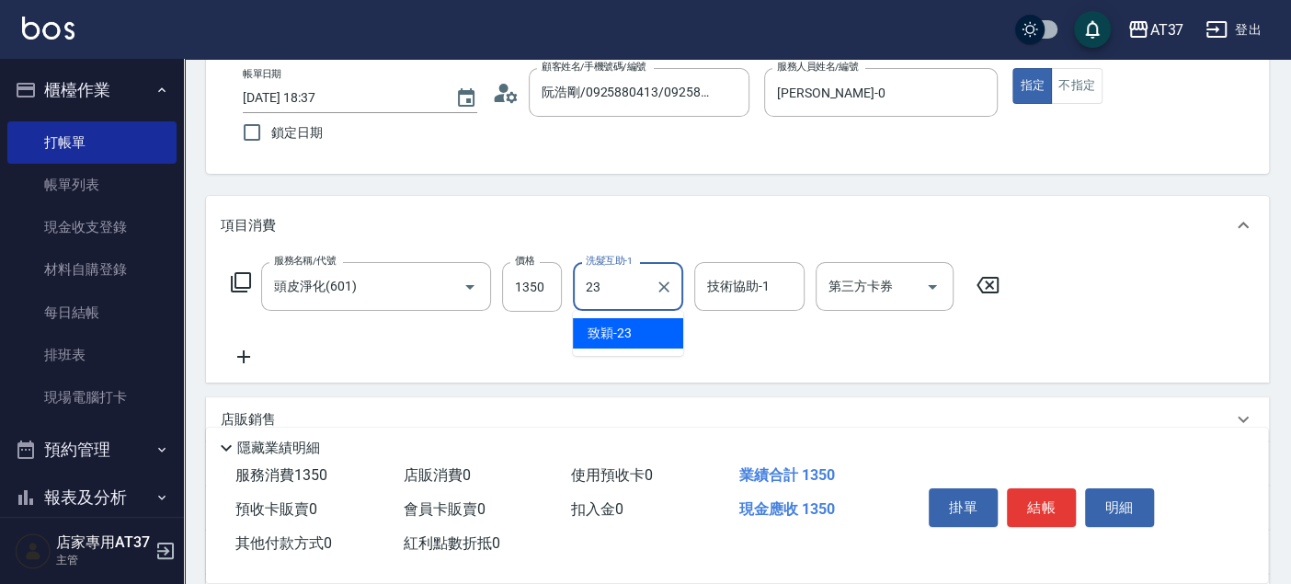
type input "致穎-23"
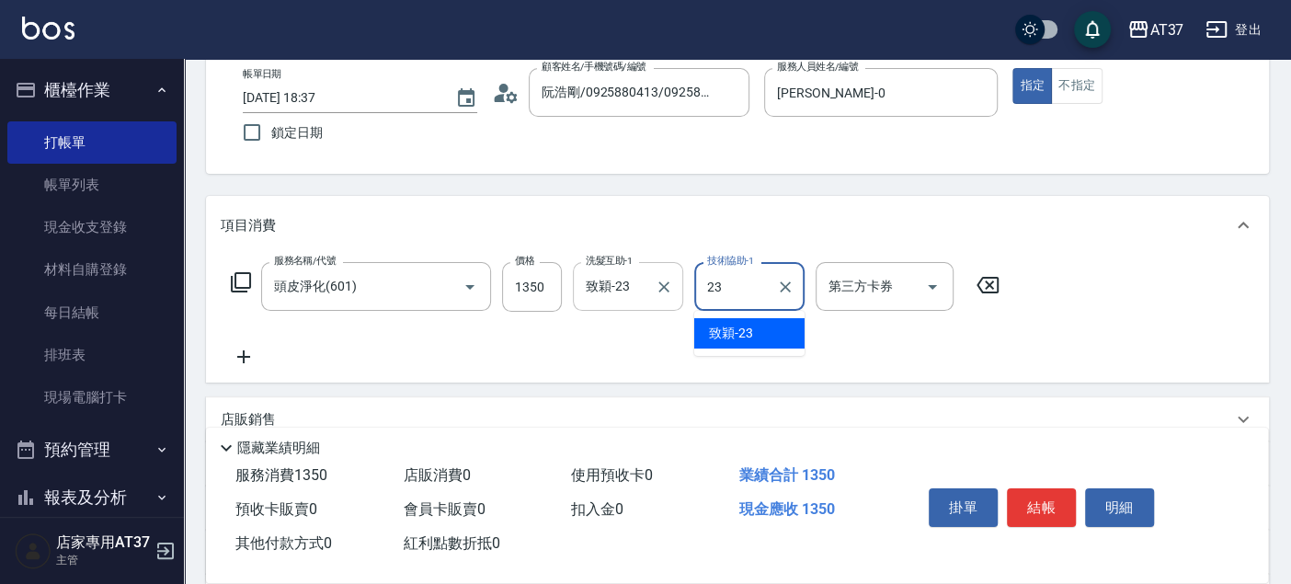
type input "致穎-23"
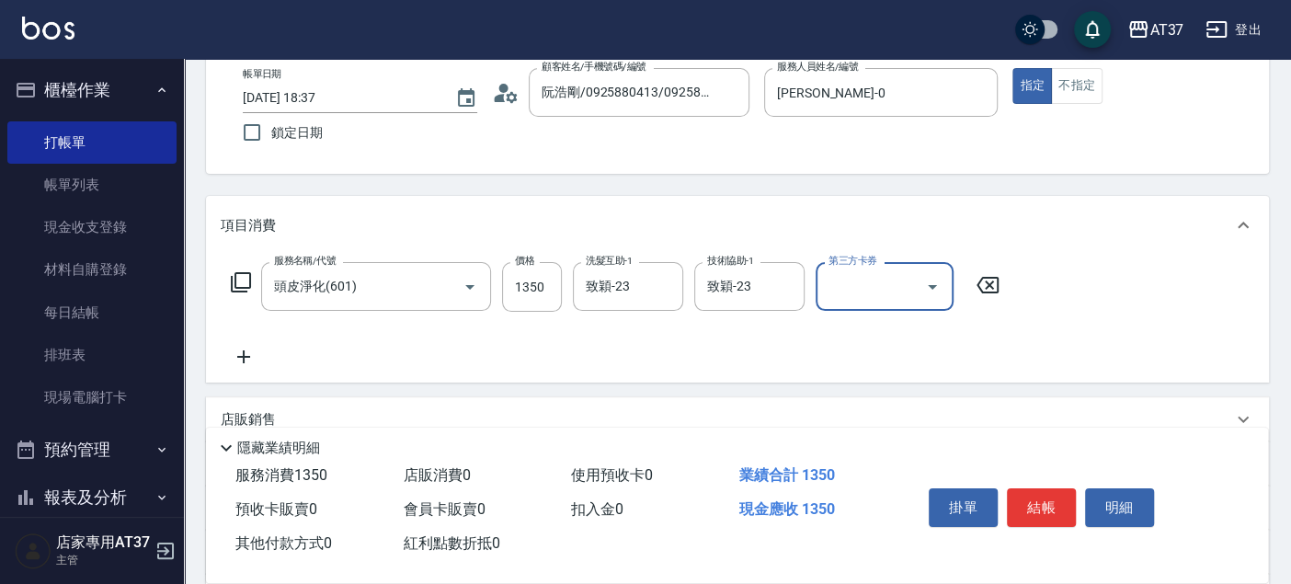
click at [232, 357] on icon at bounding box center [244, 357] width 46 height 22
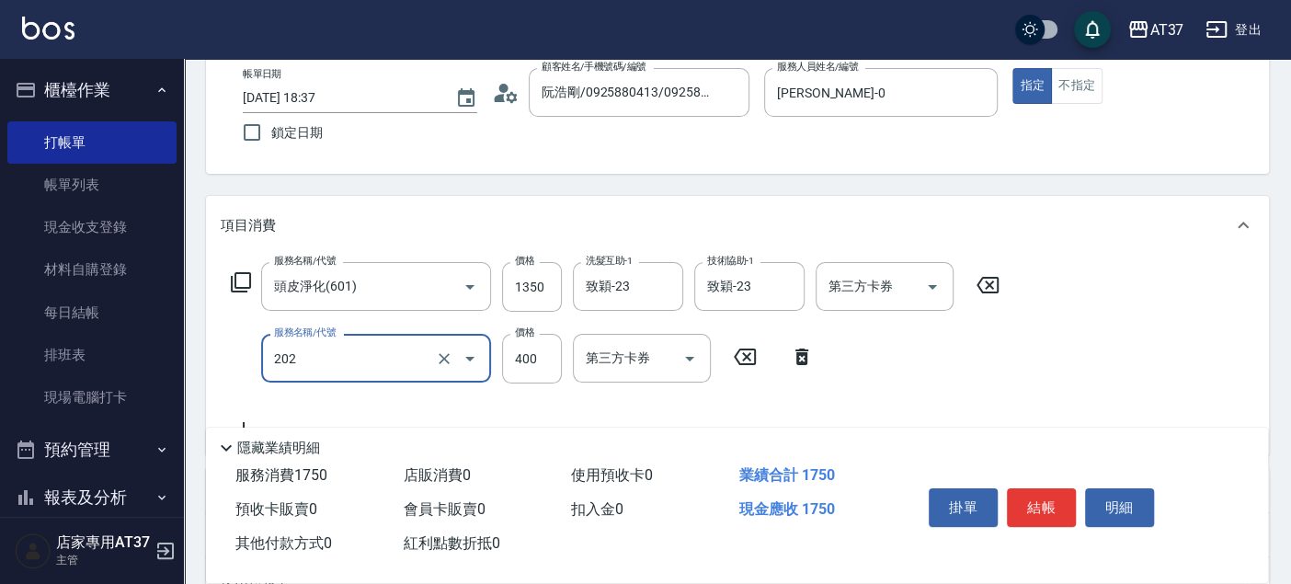
type input "A級單剪(202)"
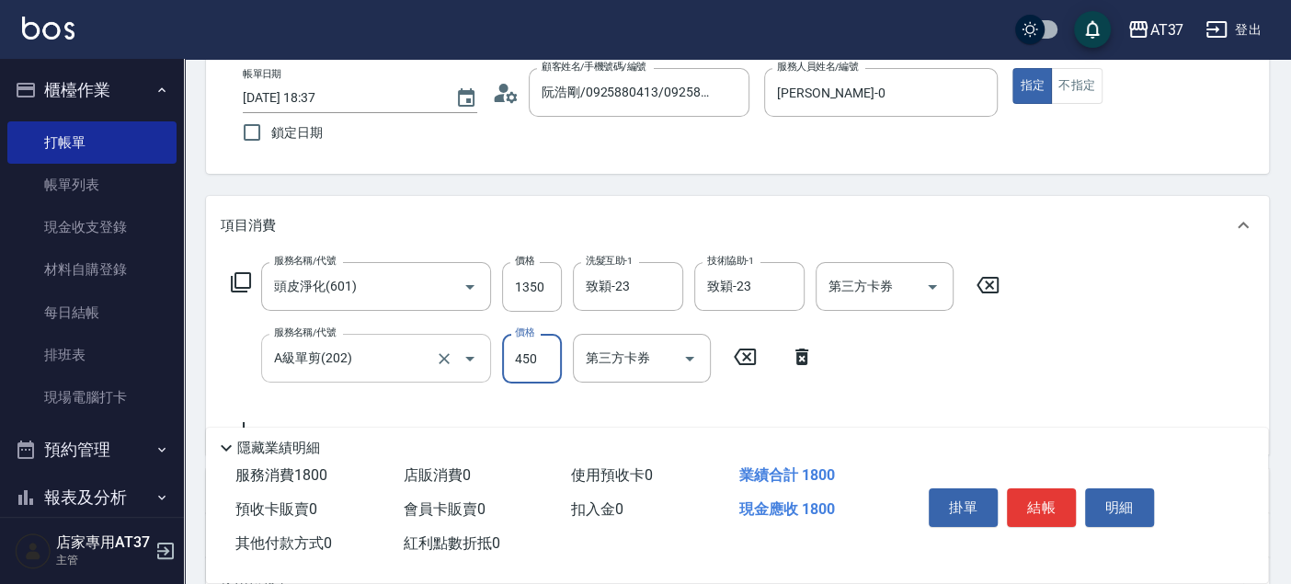
type input "450"
click at [1057, 498] on button "結帳" at bounding box center [1041, 507] width 69 height 39
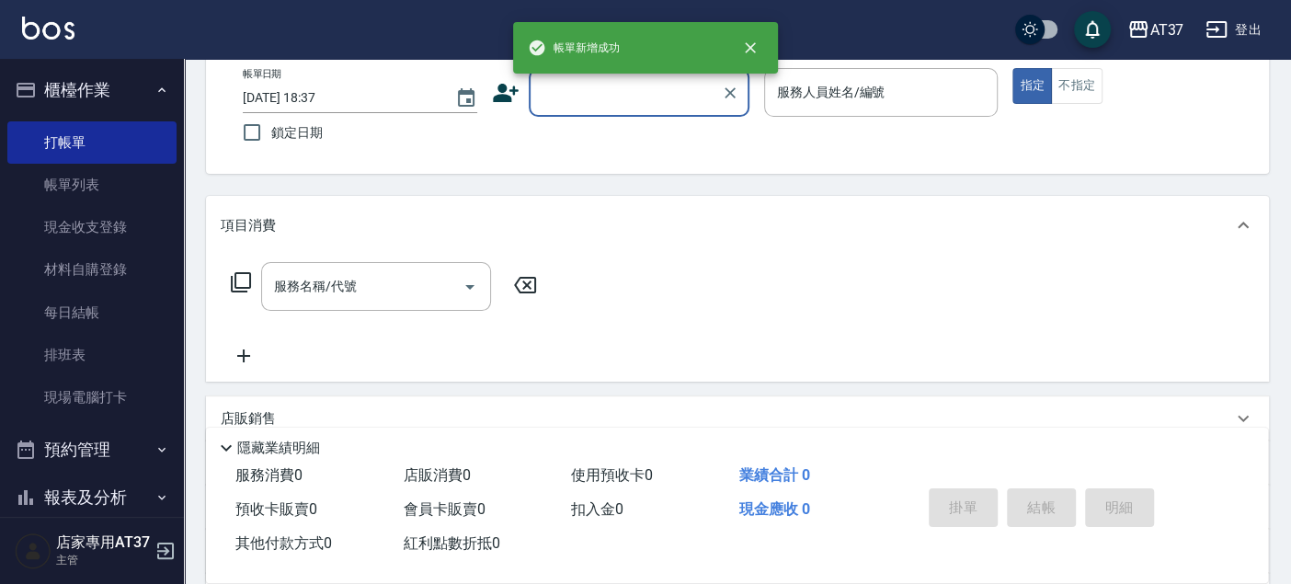
scroll to position [0, 0]
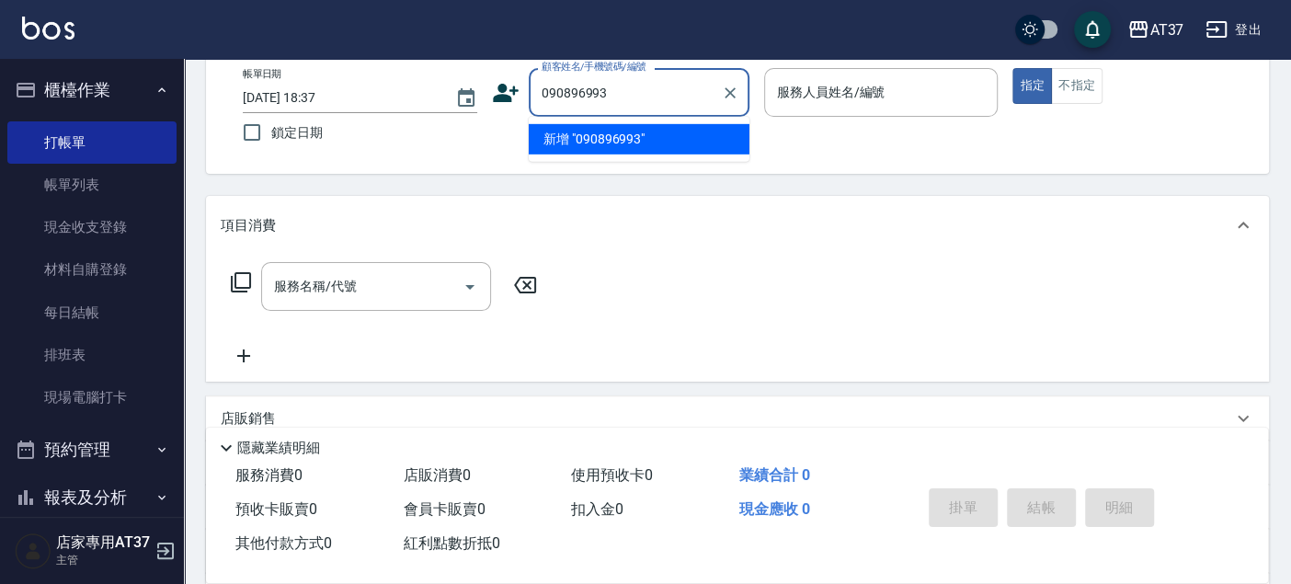
type input "090896993"
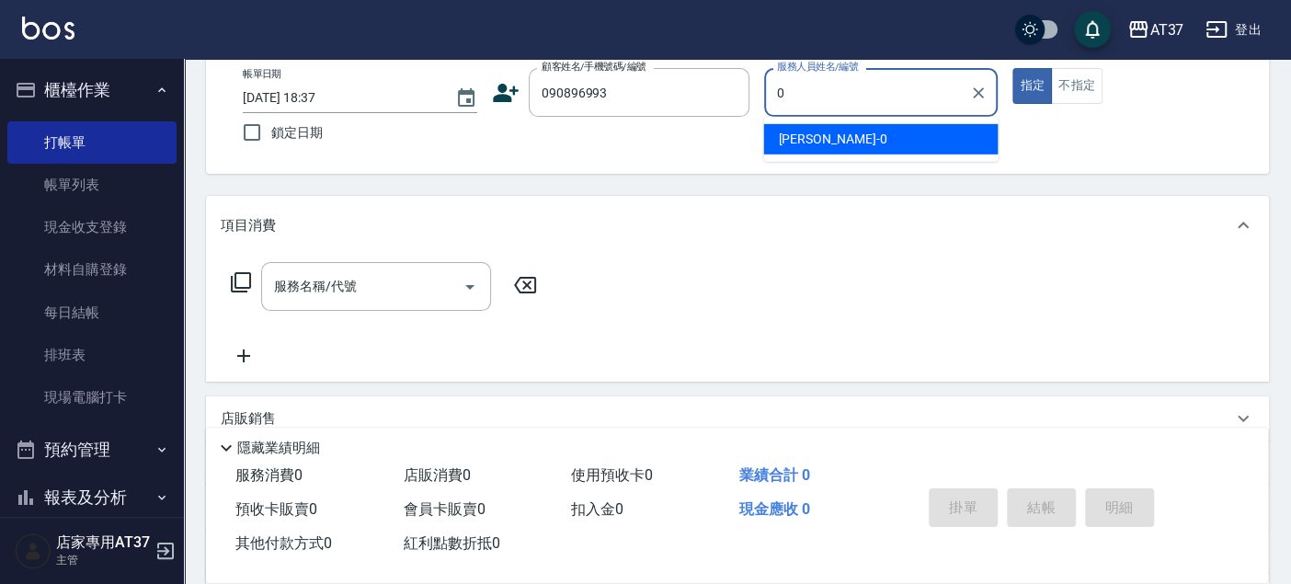
click at [840, 142] on div "NINA -0" at bounding box center [880, 139] width 234 height 30
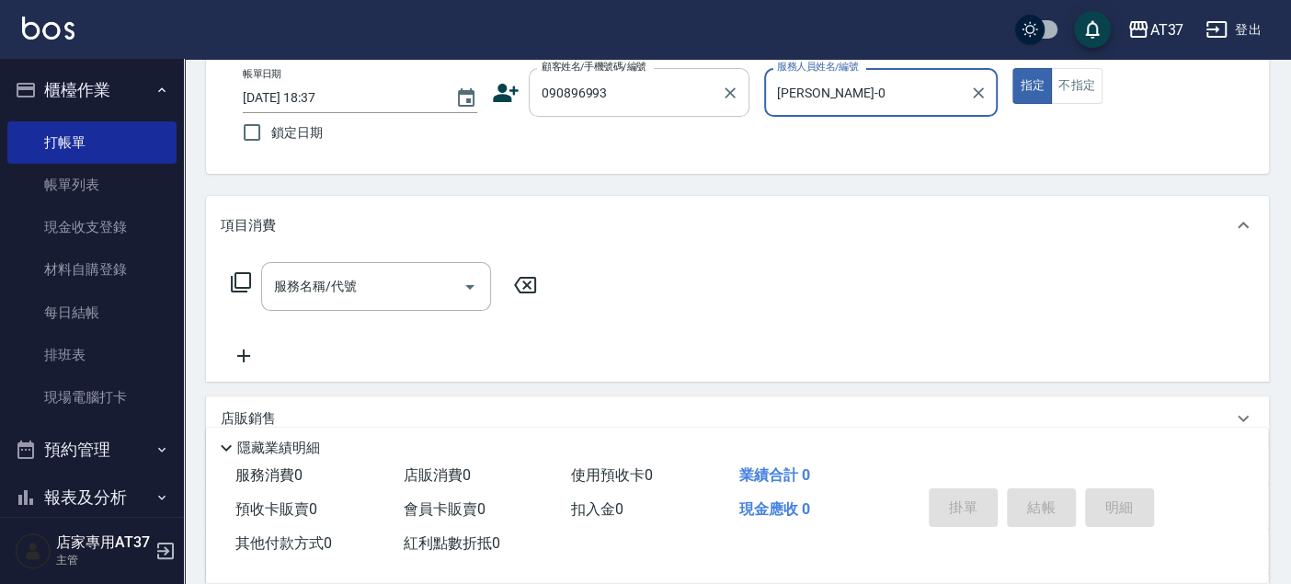
type input "[PERSON_NAME]-0"
click at [569, 89] on input "090896993" at bounding box center [625, 92] width 177 height 32
type input "新客人 姓名未設定/0908696993/null"
click at [409, 294] on input "服務名稱/代號" at bounding box center [362, 286] width 186 height 32
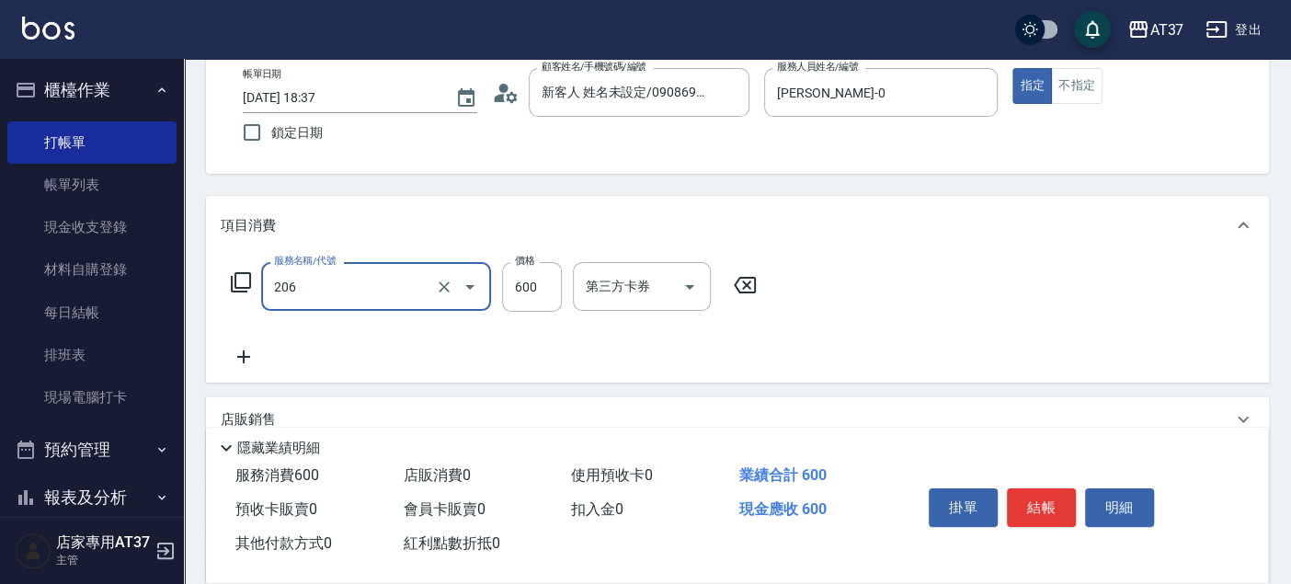
type input "A精油洗+剪(206)"
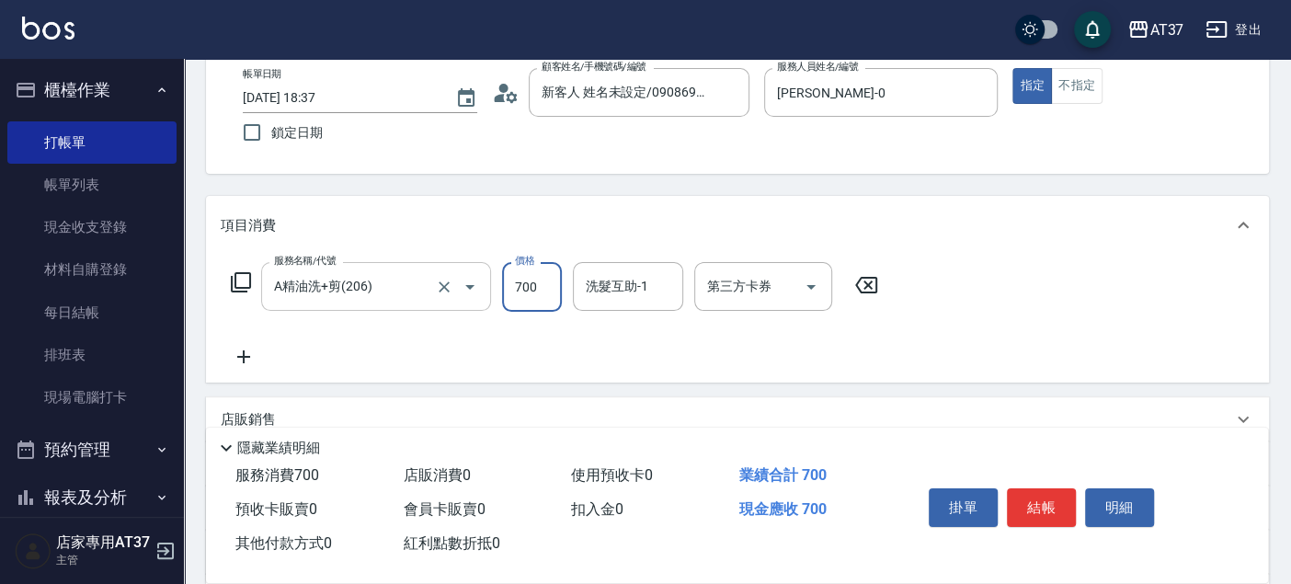
type input "700"
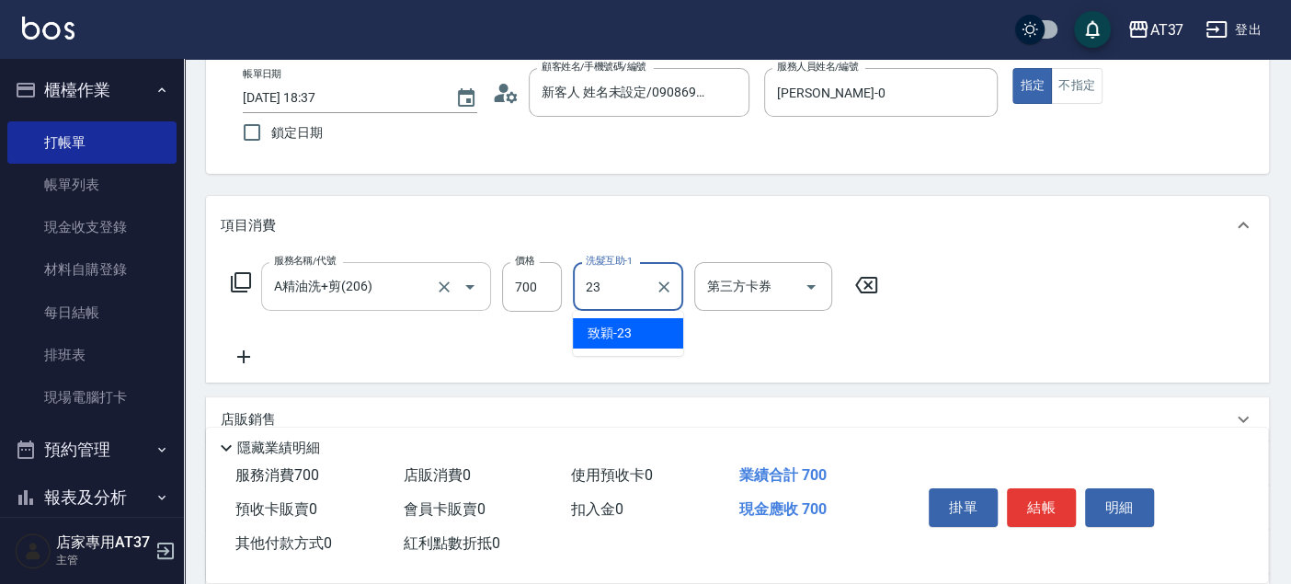
type input "致穎-23"
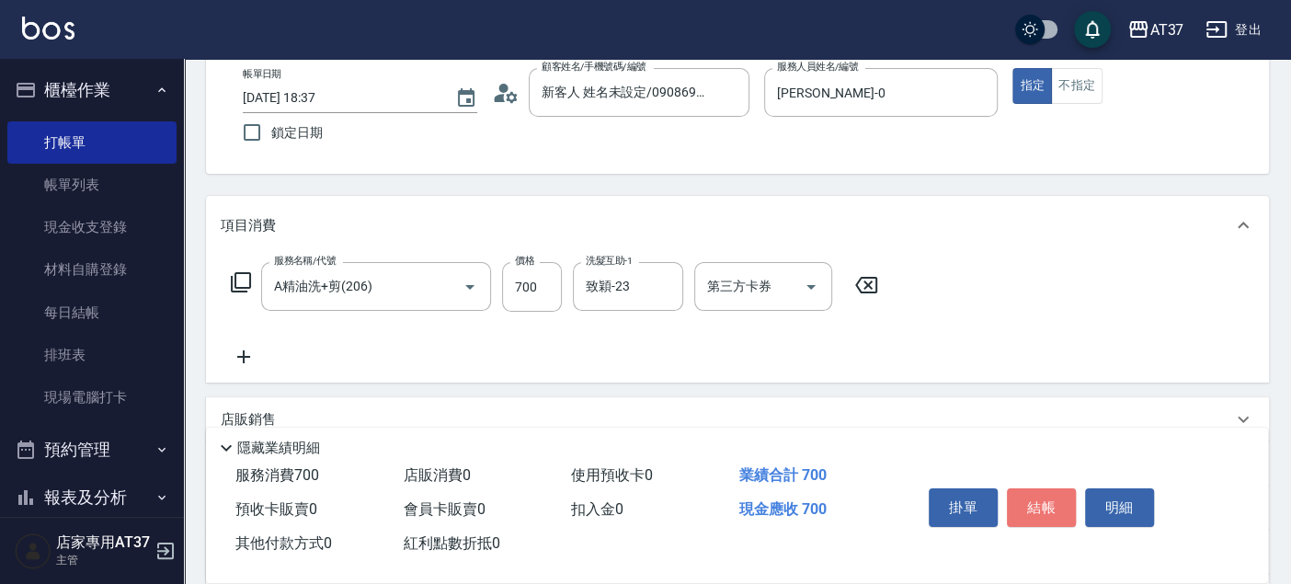
click at [1048, 491] on button "結帳" at bounding box center [1041, 507] width 69 height 39
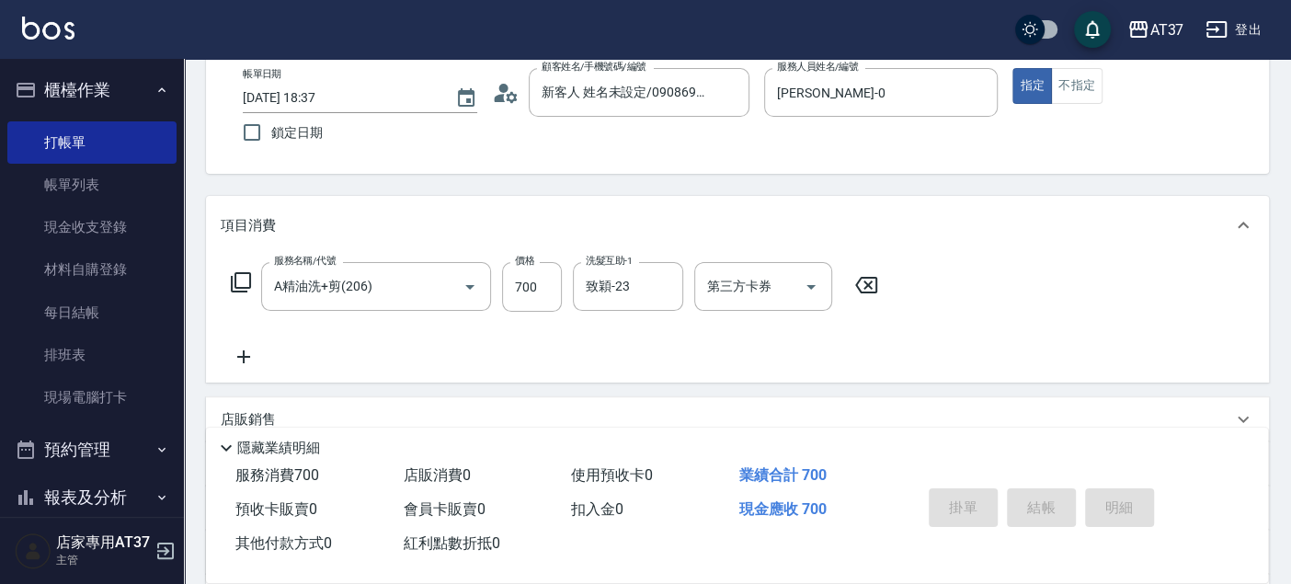
type input "2025/08/17 18:38"
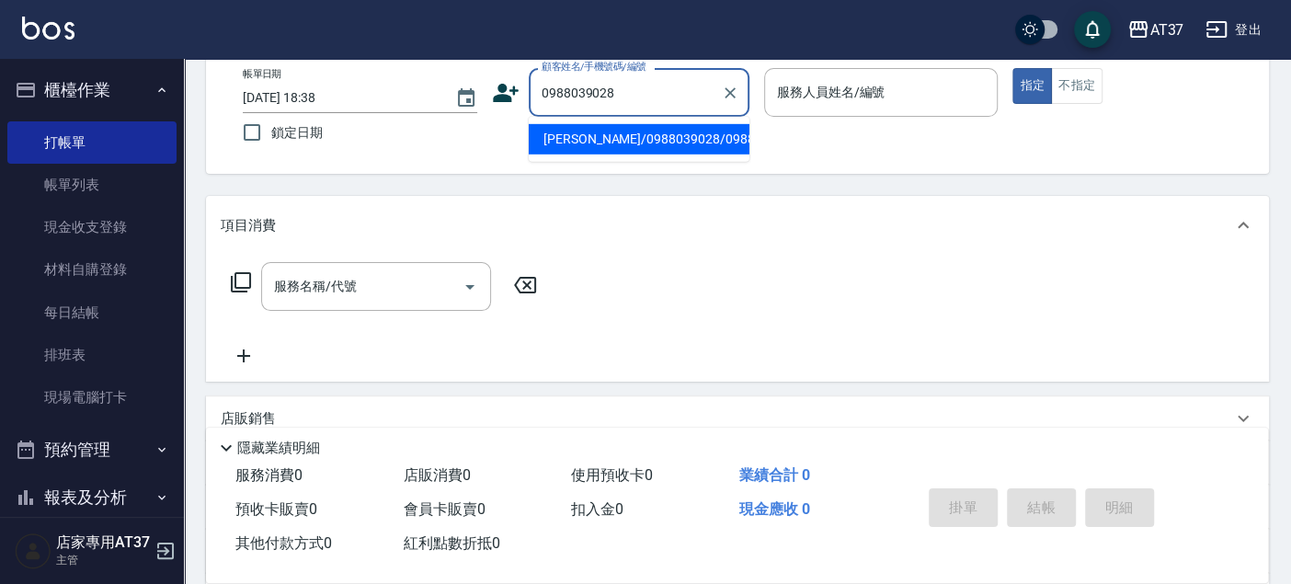
type input "李周晉/0988039028/0988039028"
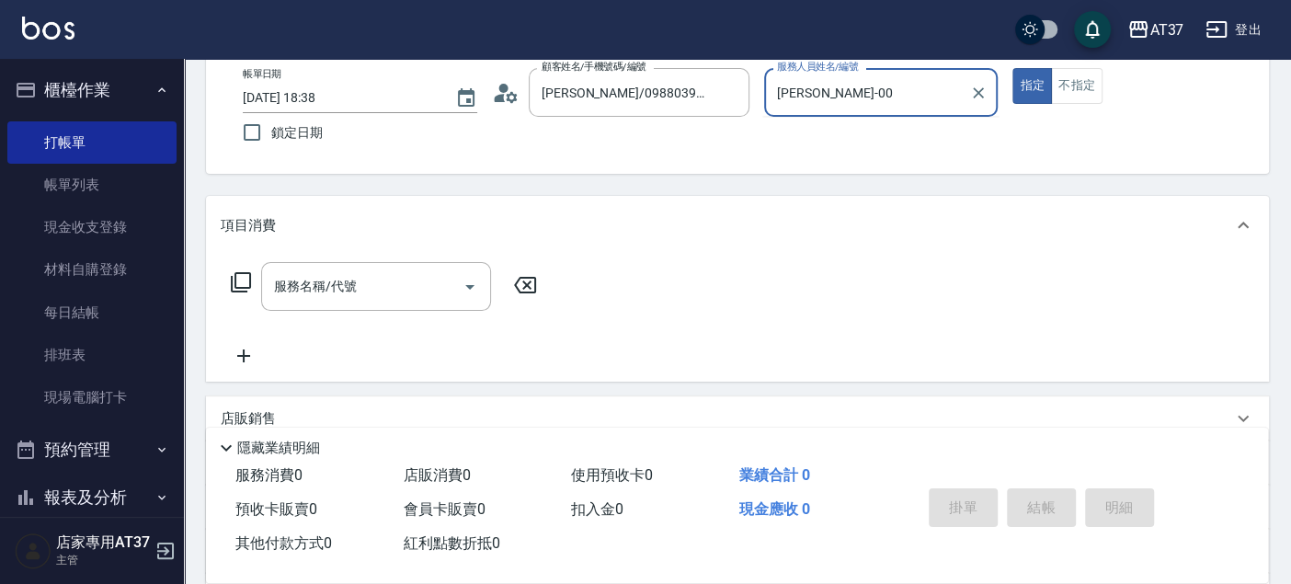
type input "[PERSON_NAME]-0"
click at [348, 296] on input "服務名稱/代號" at bounding box center [362, 286] width 186 height 32
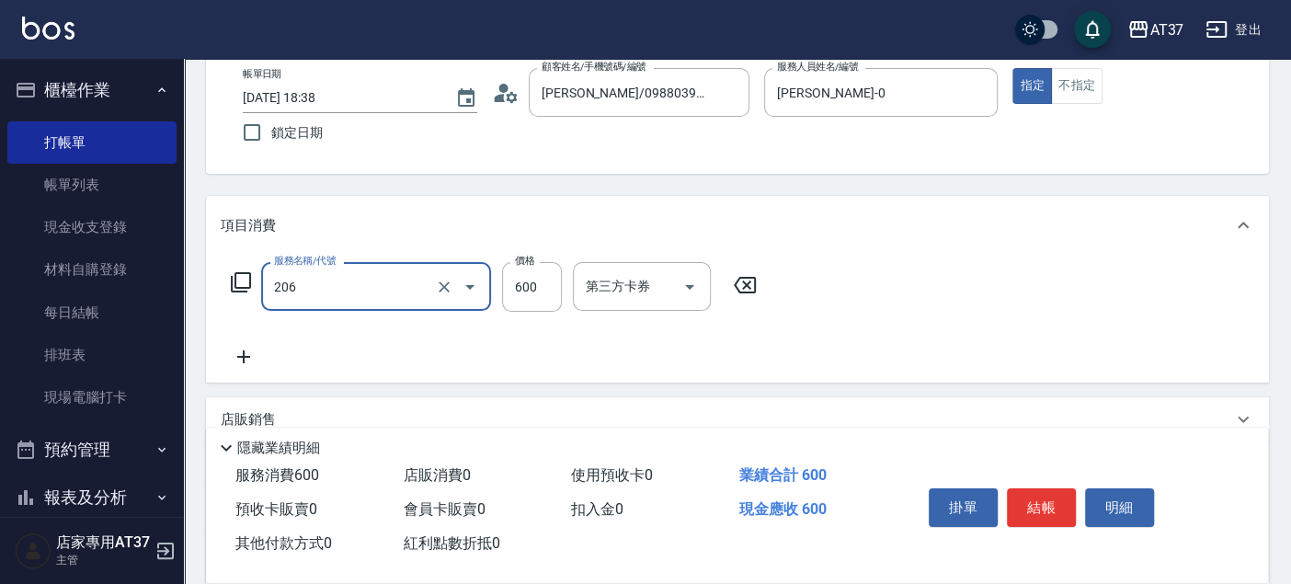
type input "A精油洗+剪(206)"
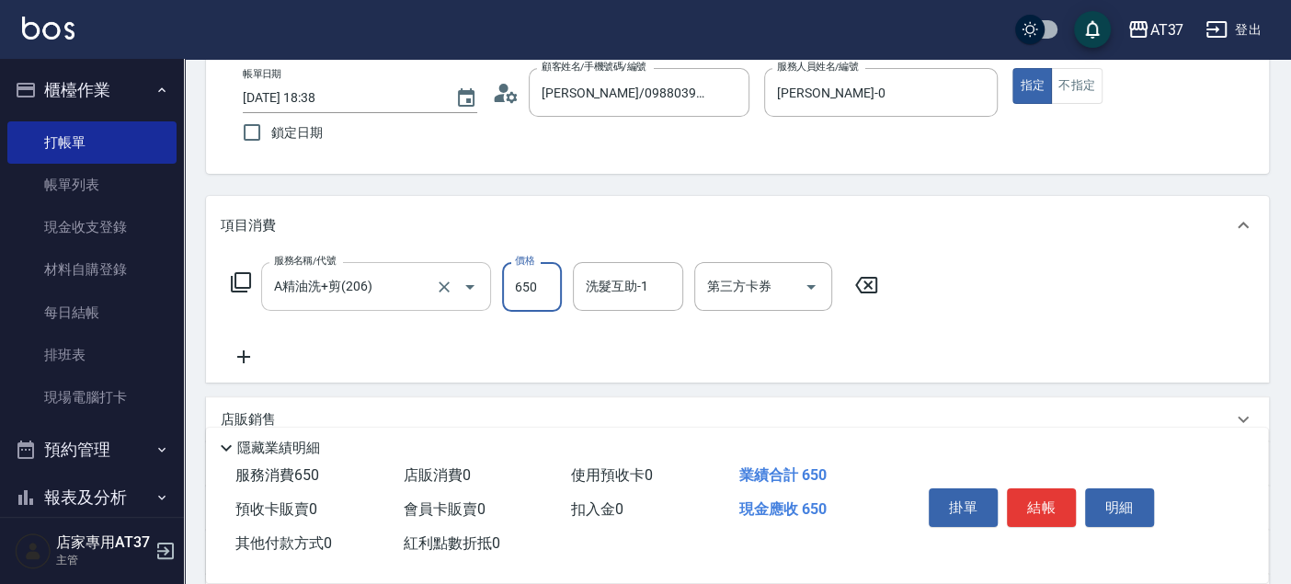
type input "650"
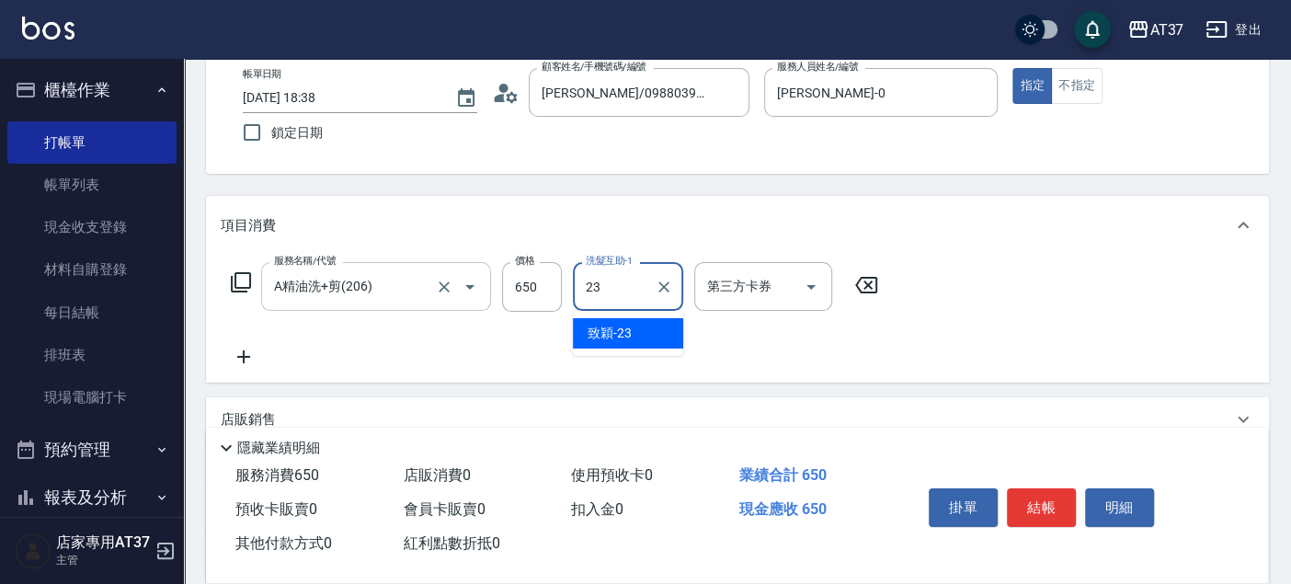
type input "致穎-23"
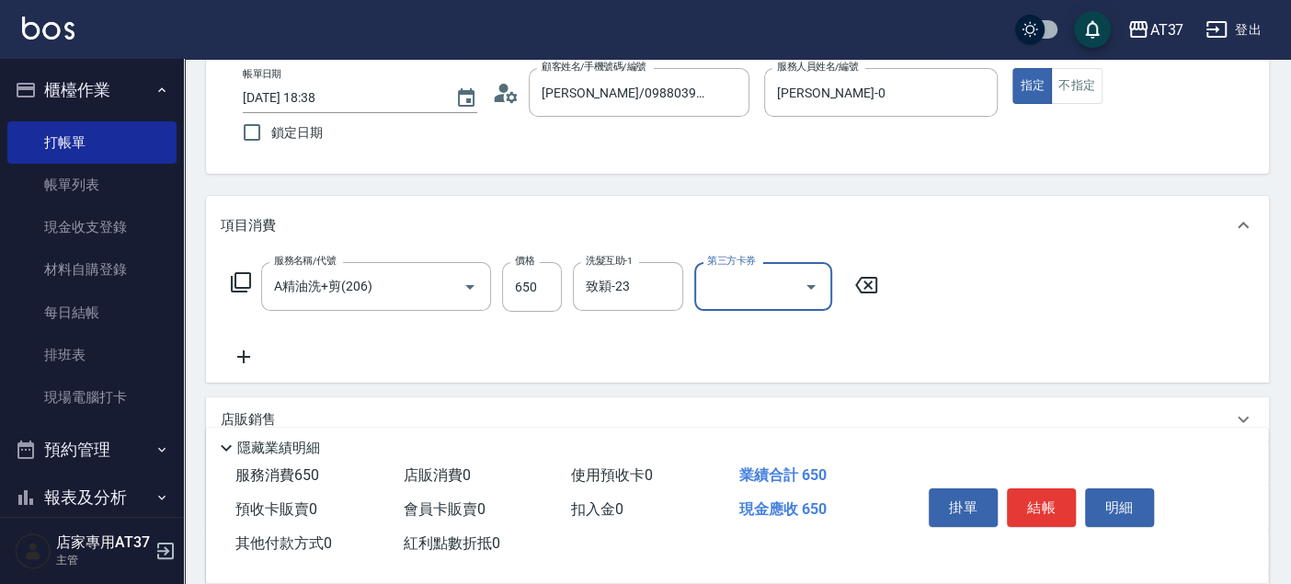
click at [1046, 500] on button "結帳" at bounding box center [1041, 507] width 69 height 39
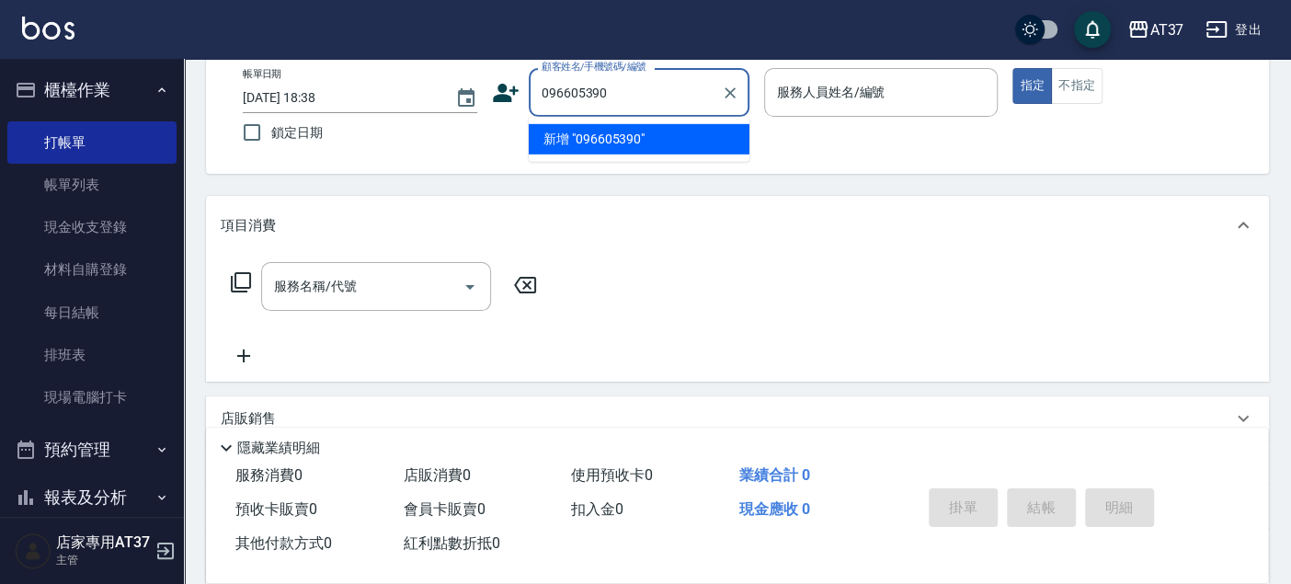
type input "096605390"
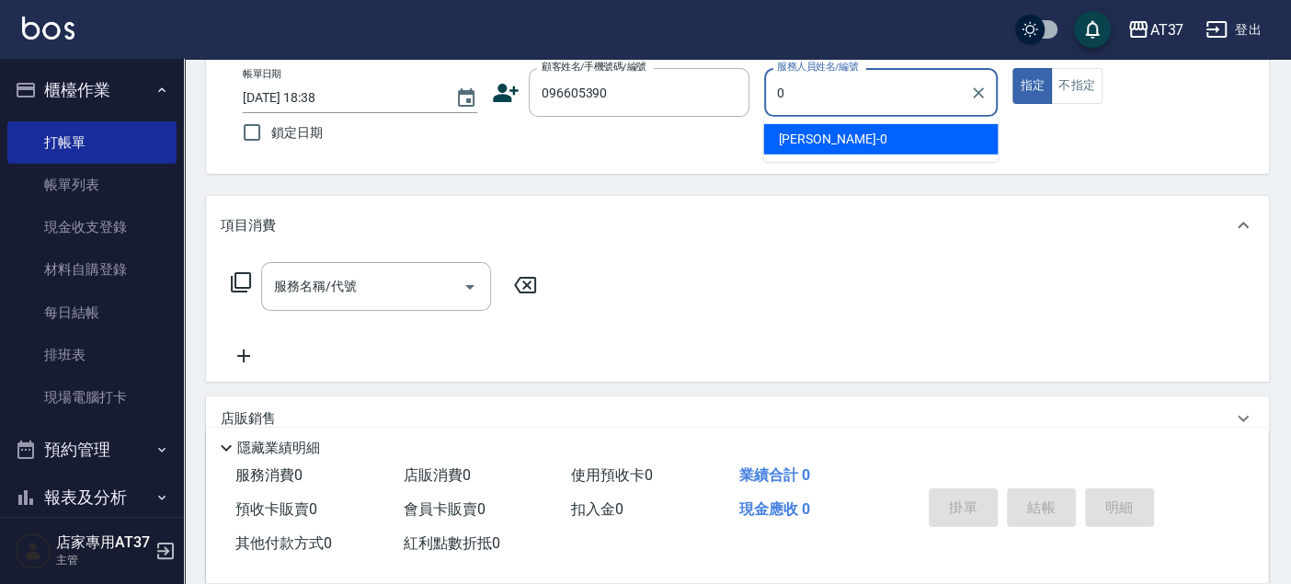
click at [861, 141] on div "NINA -0" at bounding box center [880, 139] width 234 height 30
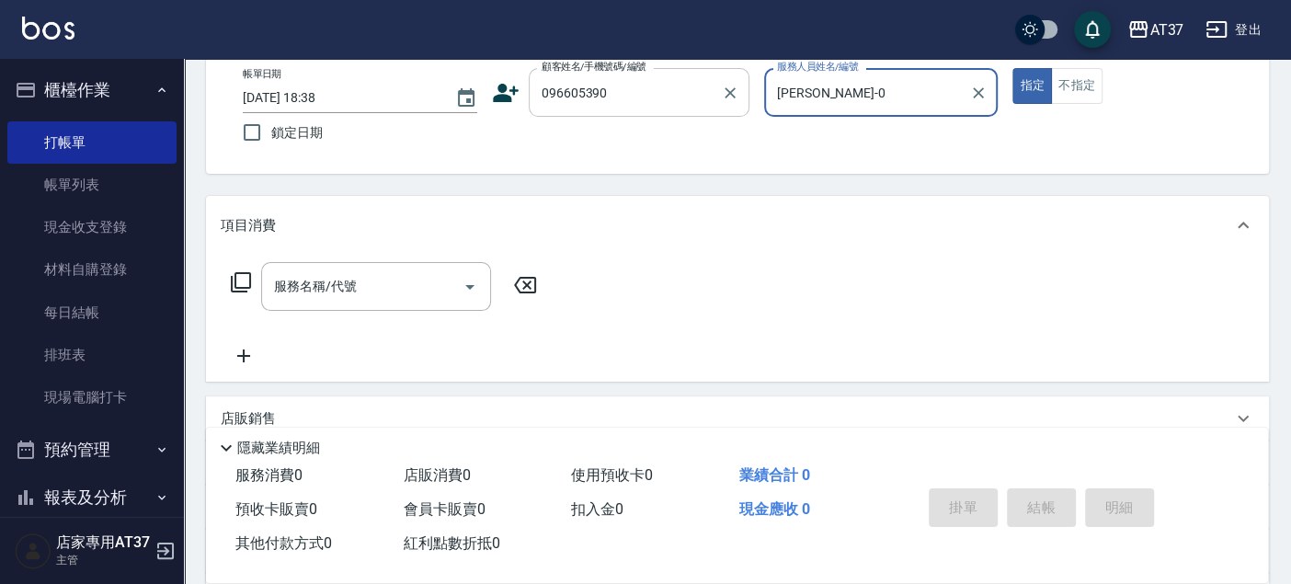
type input "[PERSON_NAME]-0"
click at [570, 95] on input "096605390" at bounding box center [625, 92] width 177 height 32
type input "新客人 姓名未設定/0966005390/null"
click at [405, 295] on input "服務名稱/代號" at bounding box center [362, 286] width 186 height 32
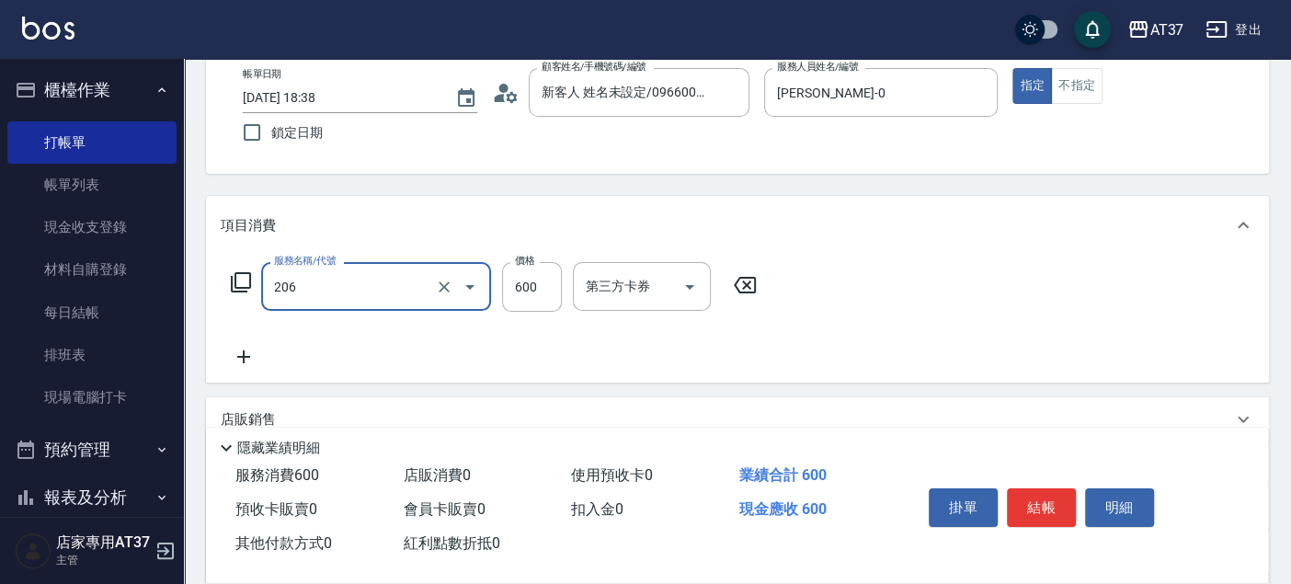
type input "A精油洗+剪(206)"
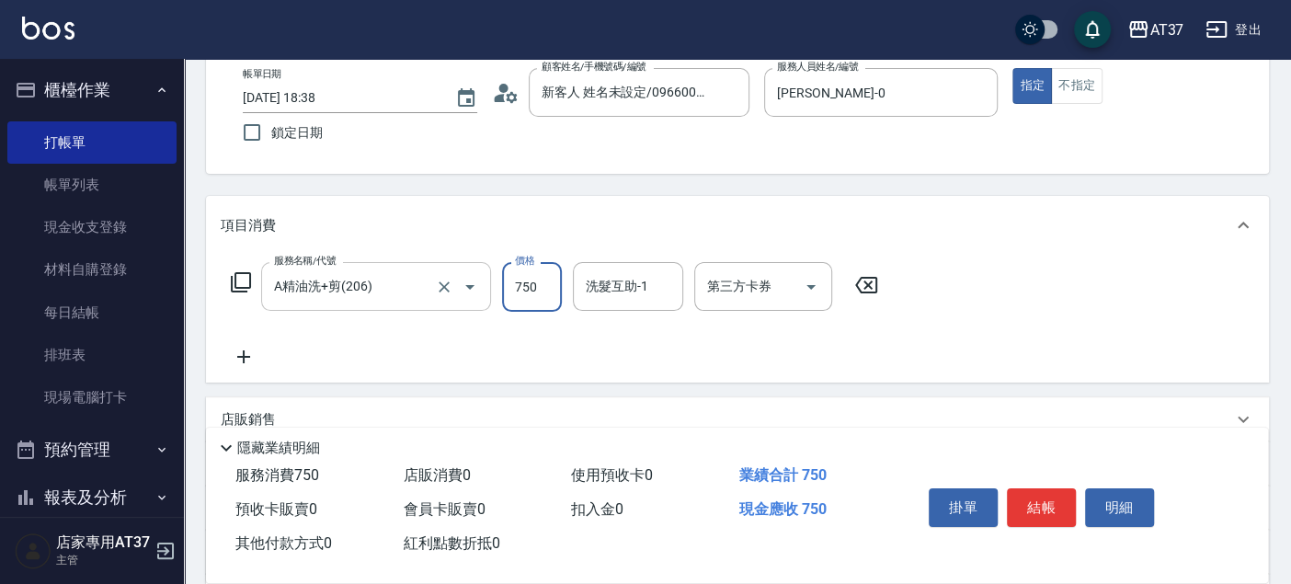
type input "750"
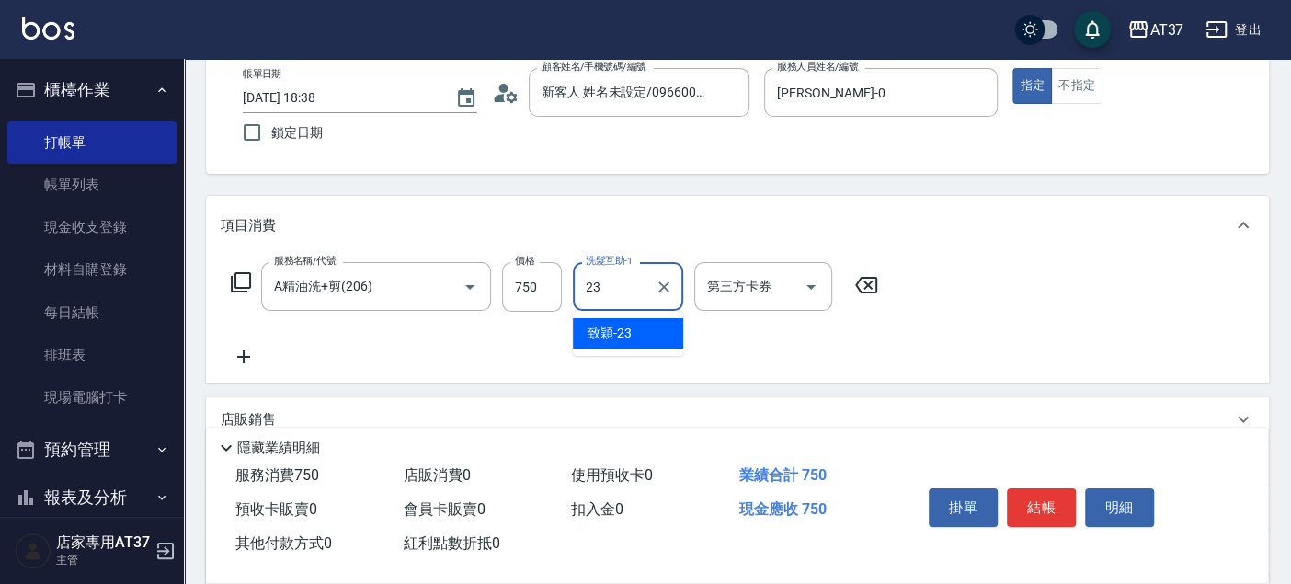
type input "致穎-23"
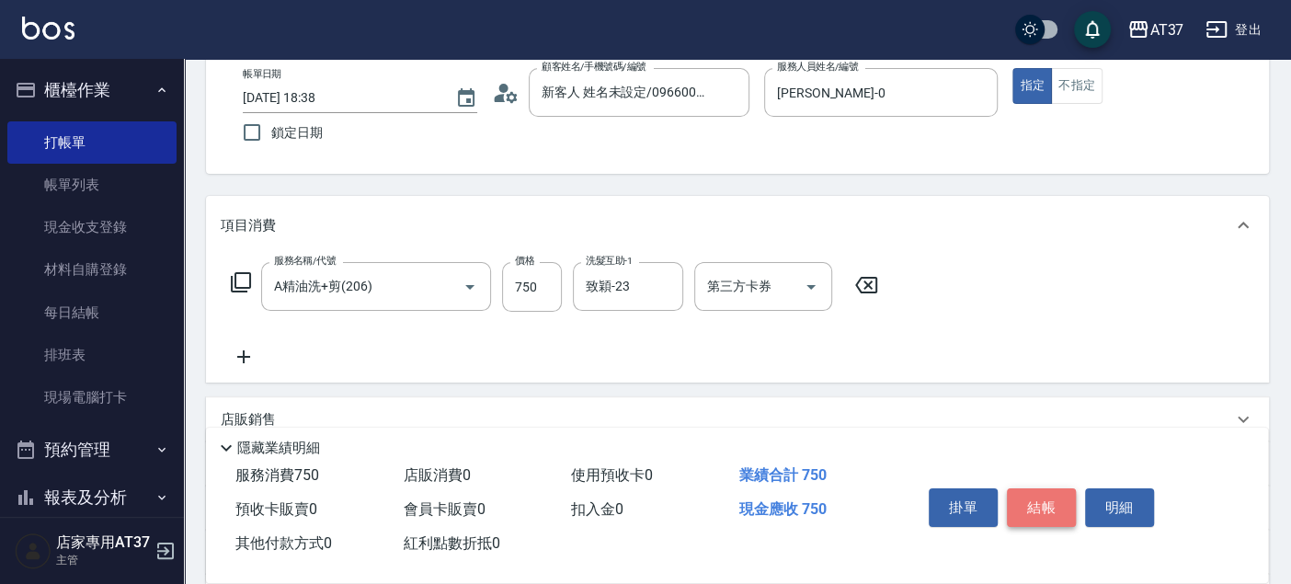
click at [1038, 503] on button "結帳" at bounding box center [1041, 507] width 69 height 39
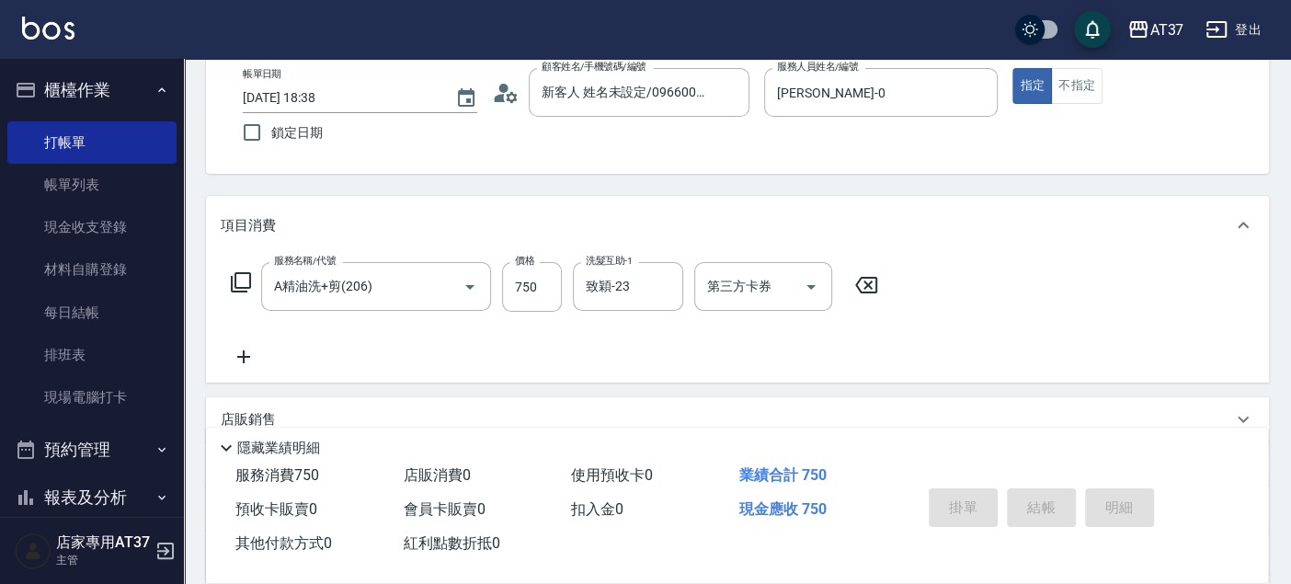
type input "2025/08/17 18:39"
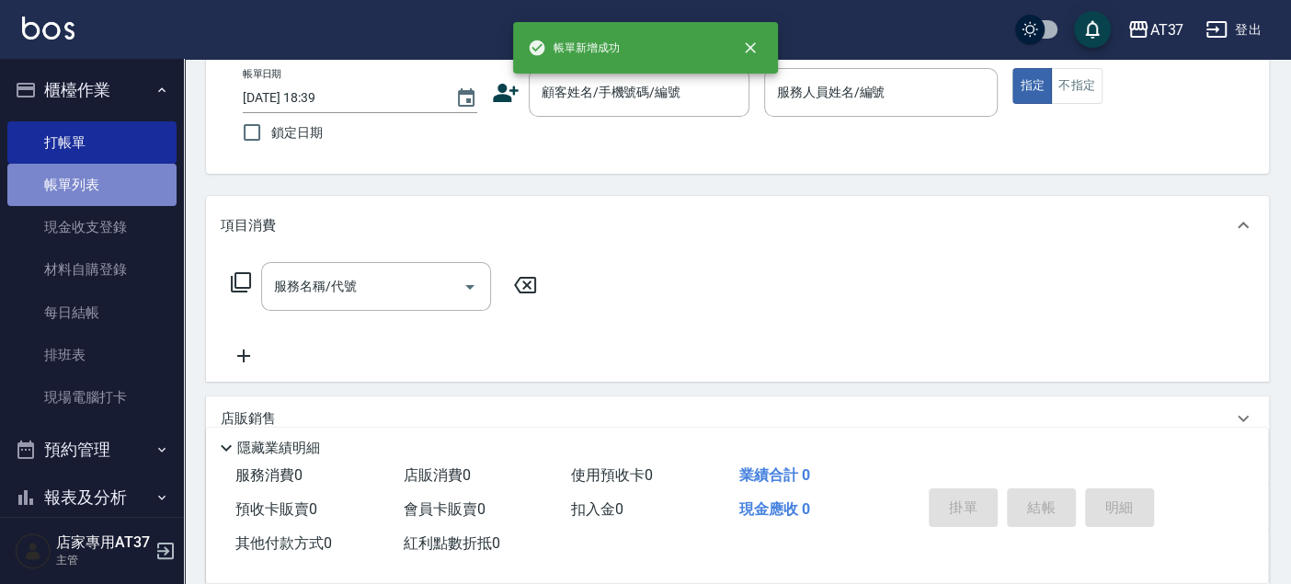
click at [96, 173] on link "帳單列表" at bounding box center [91, 185] width 169 height 42
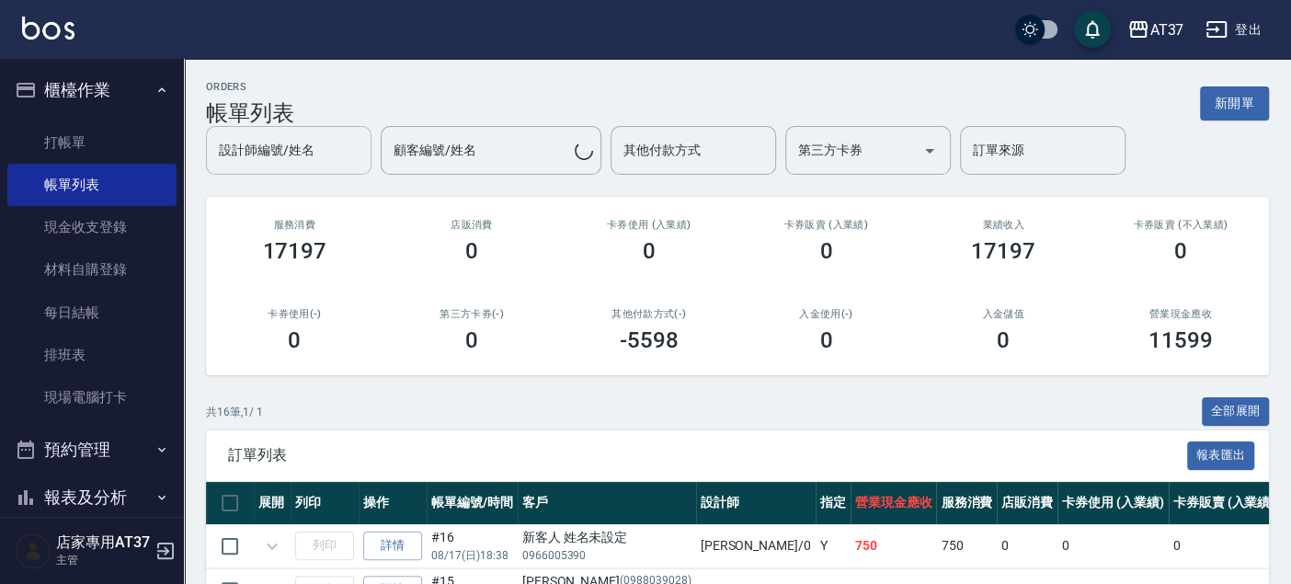
click at [304, 158] on div "設計師編號/姓名 設計師編號/姓名" at bounding box center [289, 150] width 166 height 49
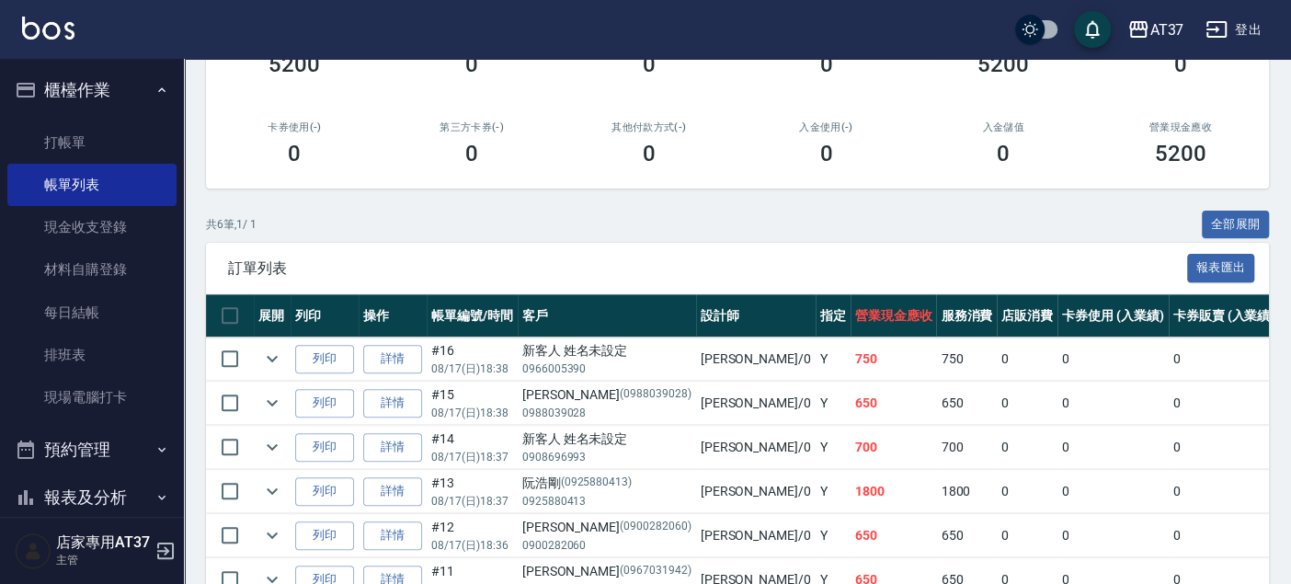
scroll to position [306, 0]
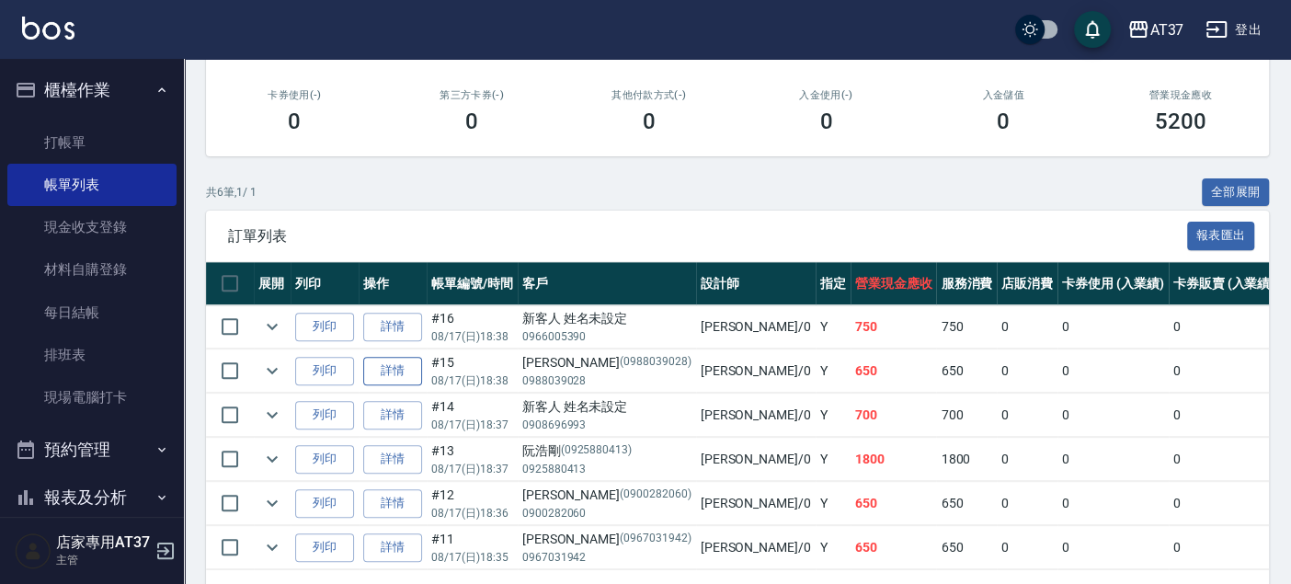
type input "[PERSON_NAME]-0"
click at [394, 371] on link "詳情" at bounding box center [392, 371] width 59 height 29
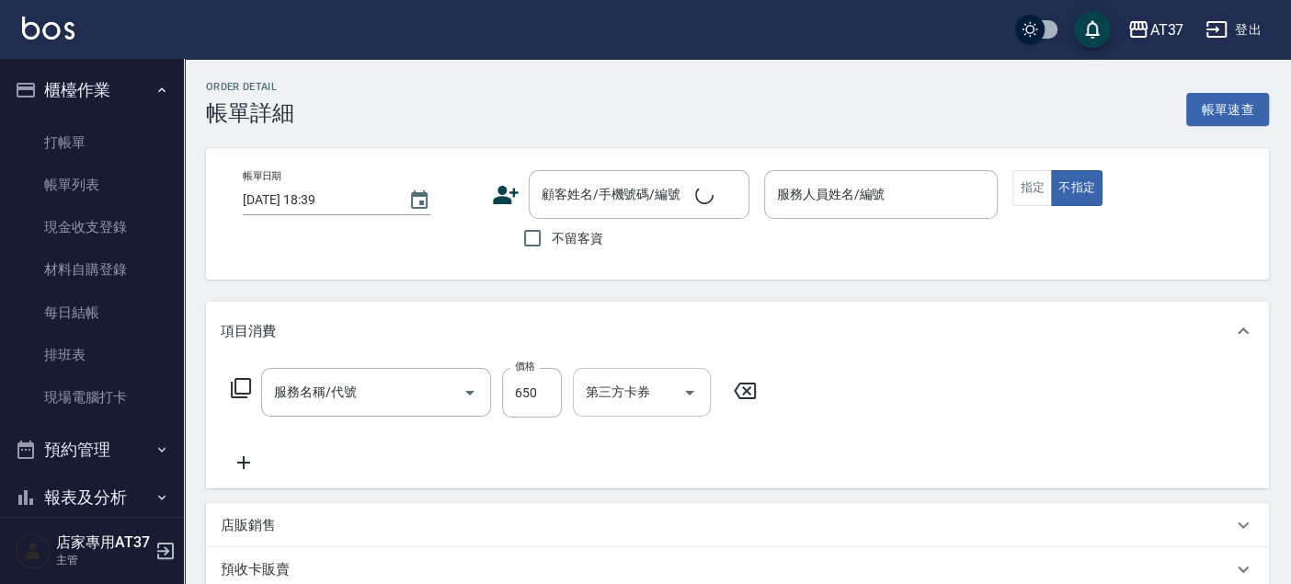
type input "2025/08/17 18:38"
type input "[PERSON_NAME]-0"
type input "A精油洗+剪(206)"
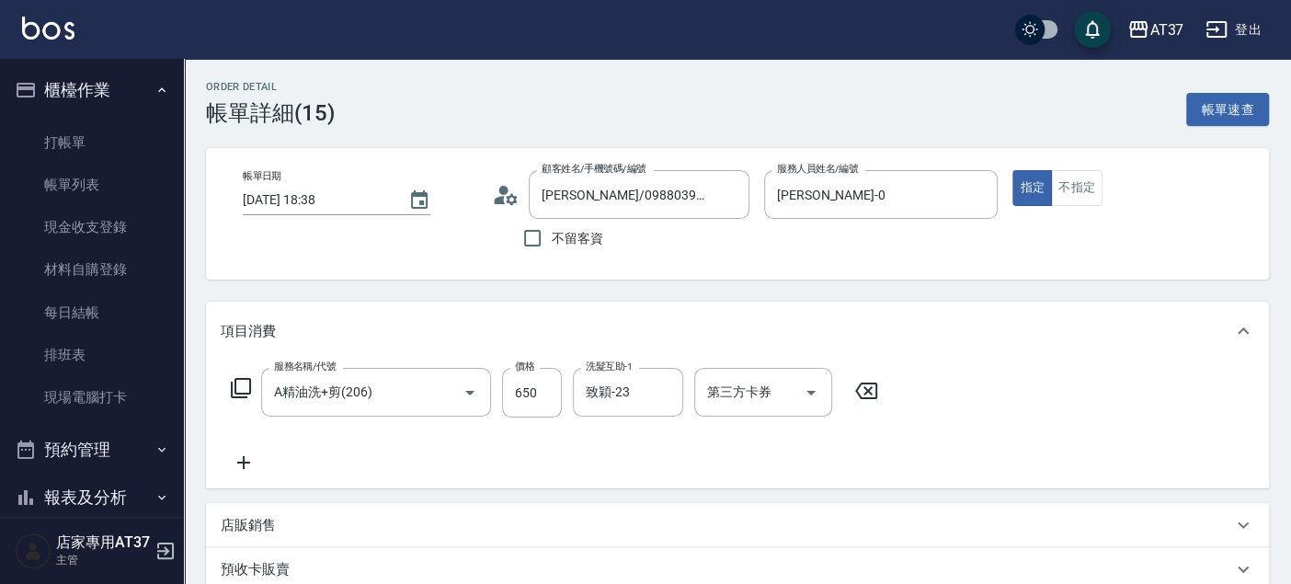
type input "李周晉/0988039028/0988039028"
click at [648, 390] on div "致穎-23 洗髮互助-1" at bounding box center [628, 392] width 110 height 49
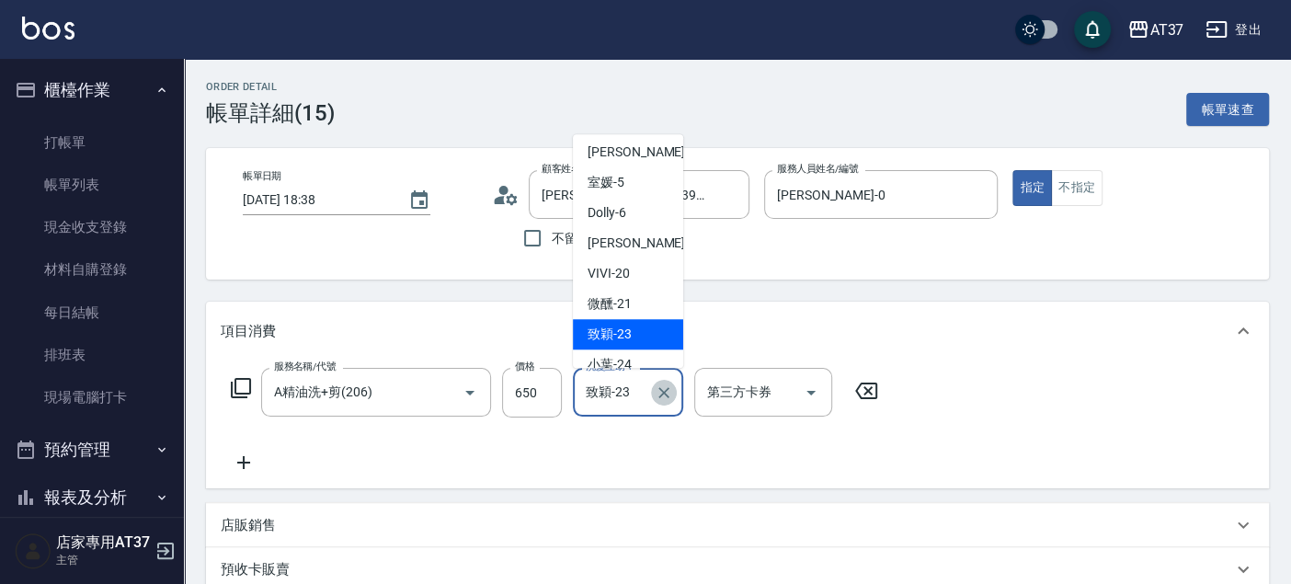
click at [662, 390] on icon "Clear" at bounding box center [663, 392] width 11 height 11
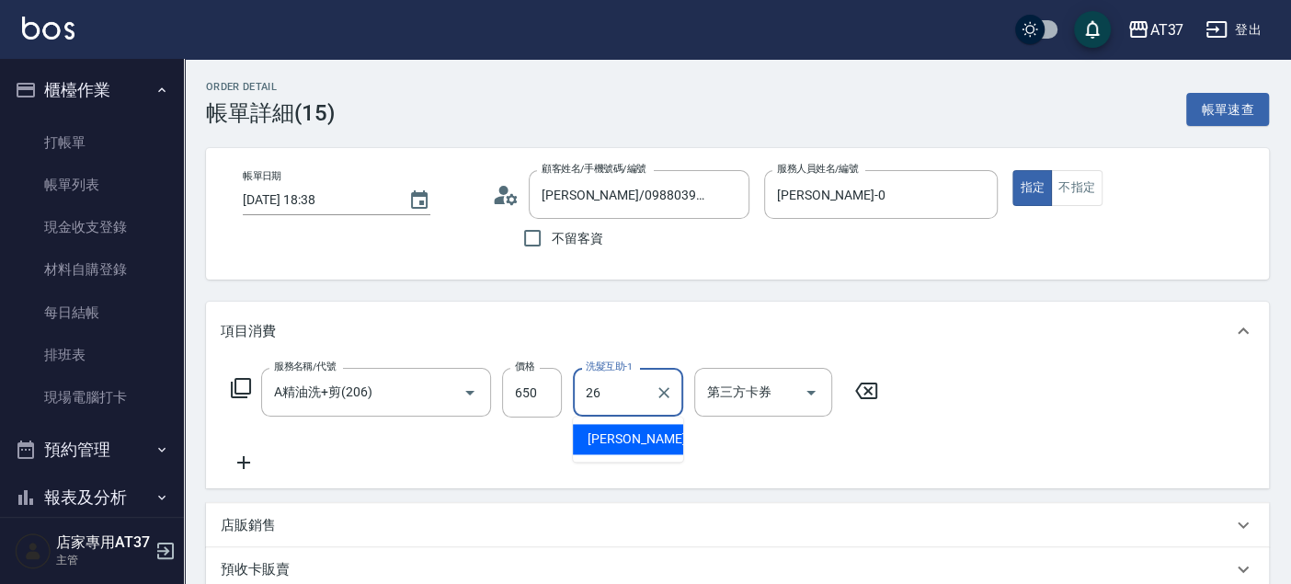
type input "鄧懷頎-26"
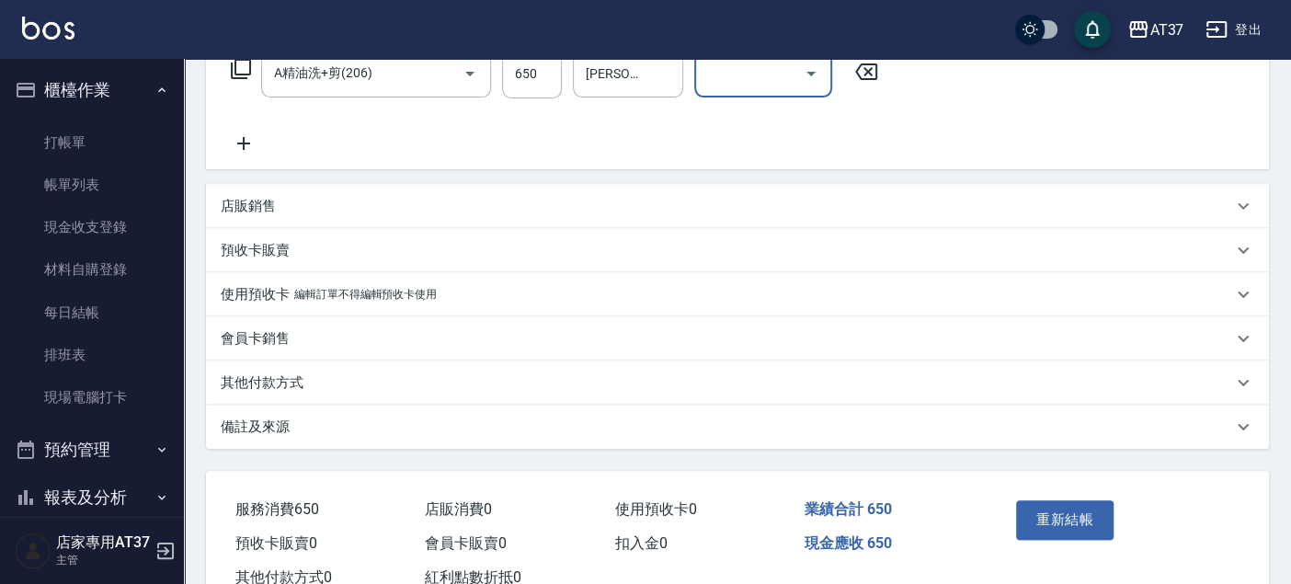
scroll to position [379, 0]
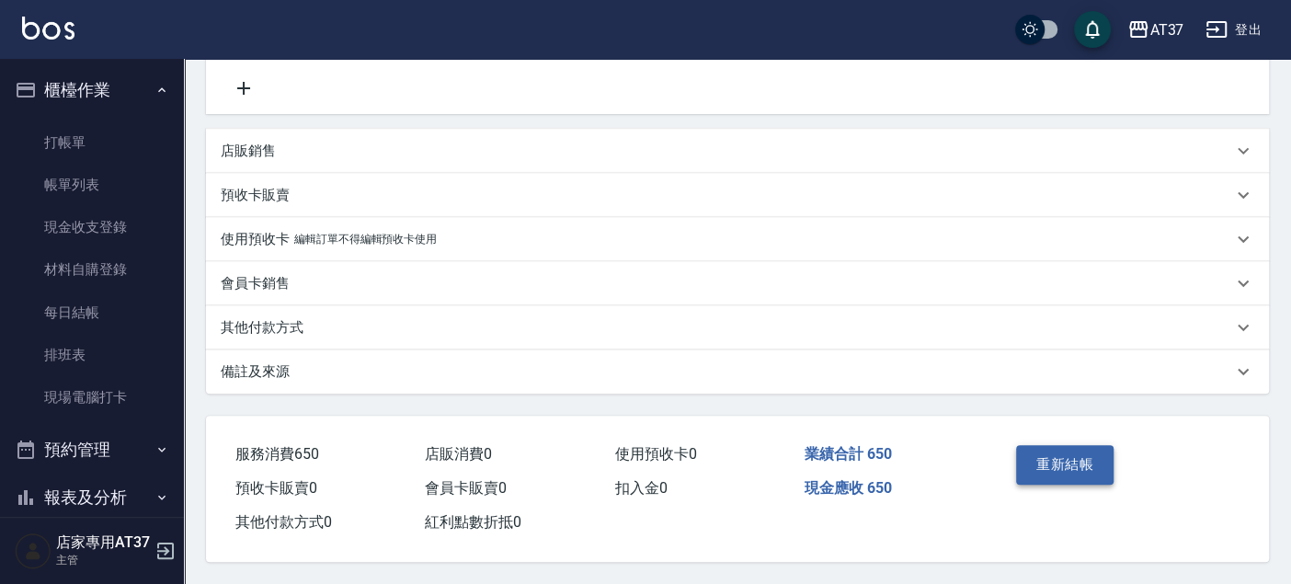
click at [1062, 466] on button "重新結帳" at bounding box center [1064, 464] width 97 height 39
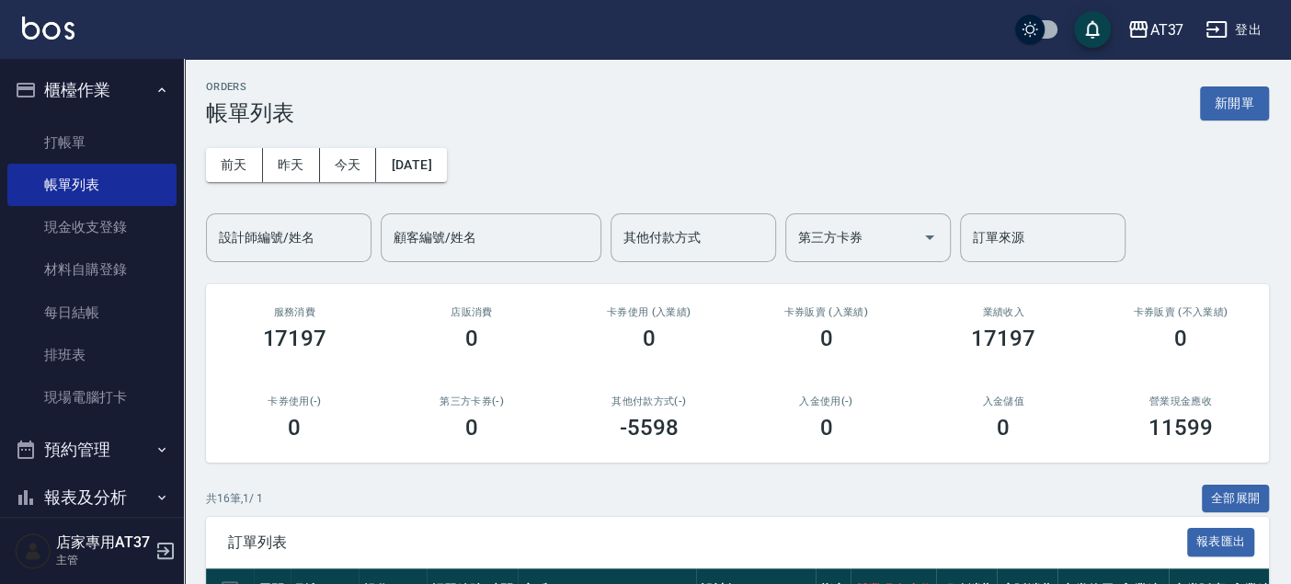
click at [299, 205] on div "前天 昨天 今天 2025/08/17 設計師編號/姓名 設計師編號/姓名 顧客編號/姓名 顧客編號/姓名 其他付款方式 其他付款方式 第三方卡券 第三方卡券…" at bounding box center [737, 194] width 1063 height 136
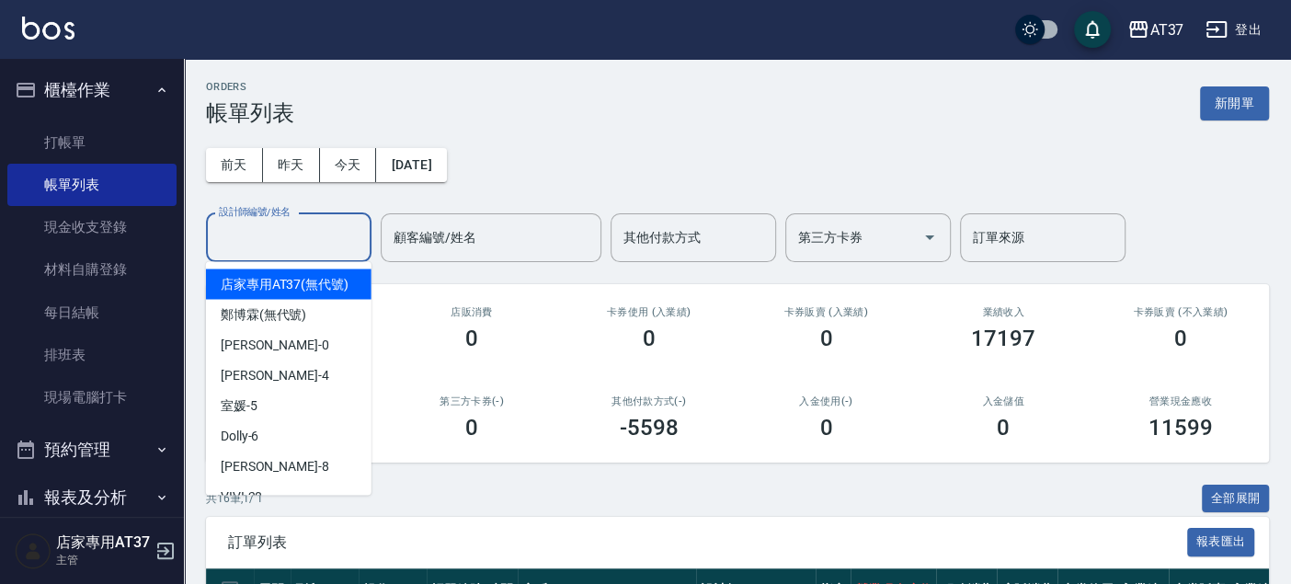
click at [305, 231] on input "設計師編號/姓名" at bounding box center [288, 238] width 149 height 32
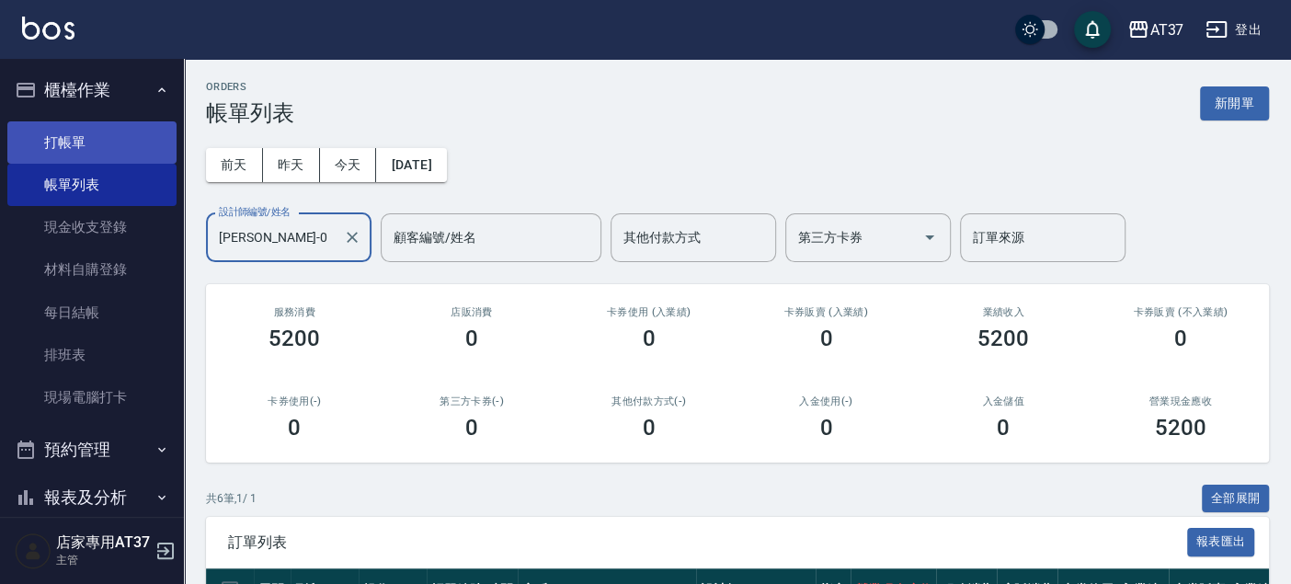
type input "[PERSON_NAME]-0"
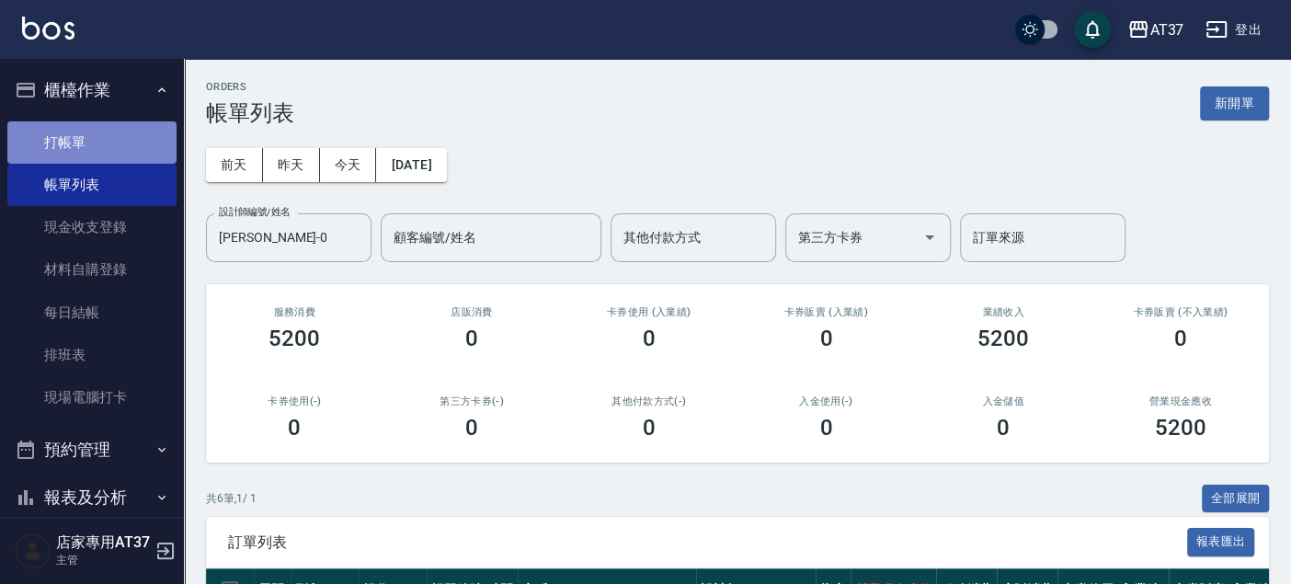
click at [116, 135] on link "打帳單" at bounding box center [91, 142] width 169 height 42
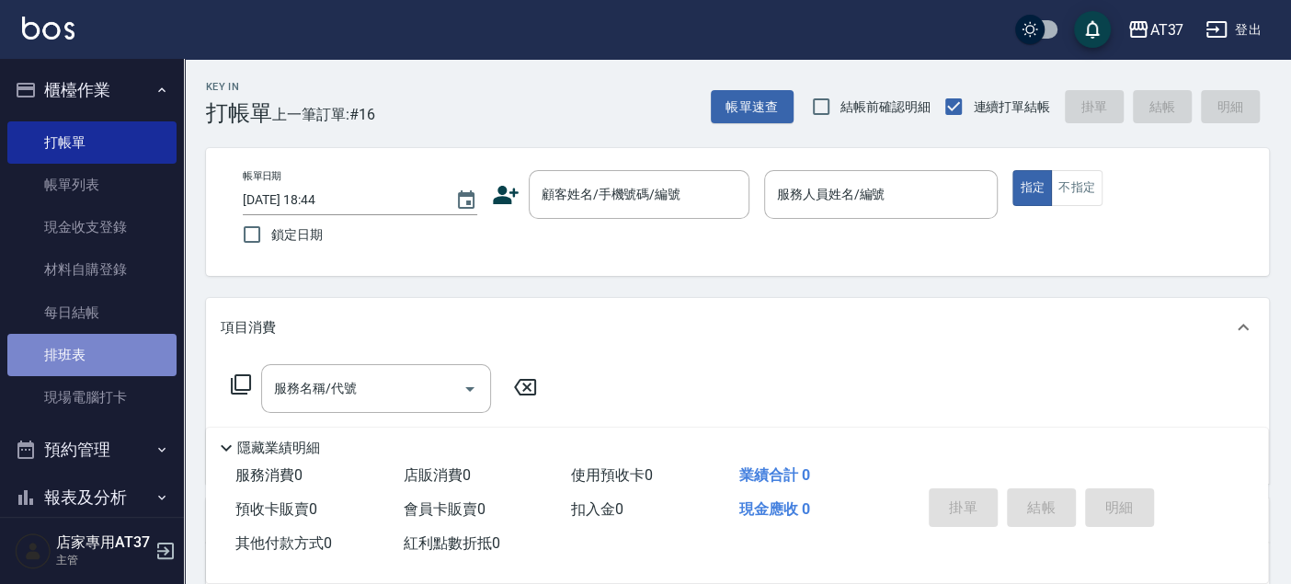
click at [101, 348] on link "排班表" at bounding box center [91, 355] width 169 height 42
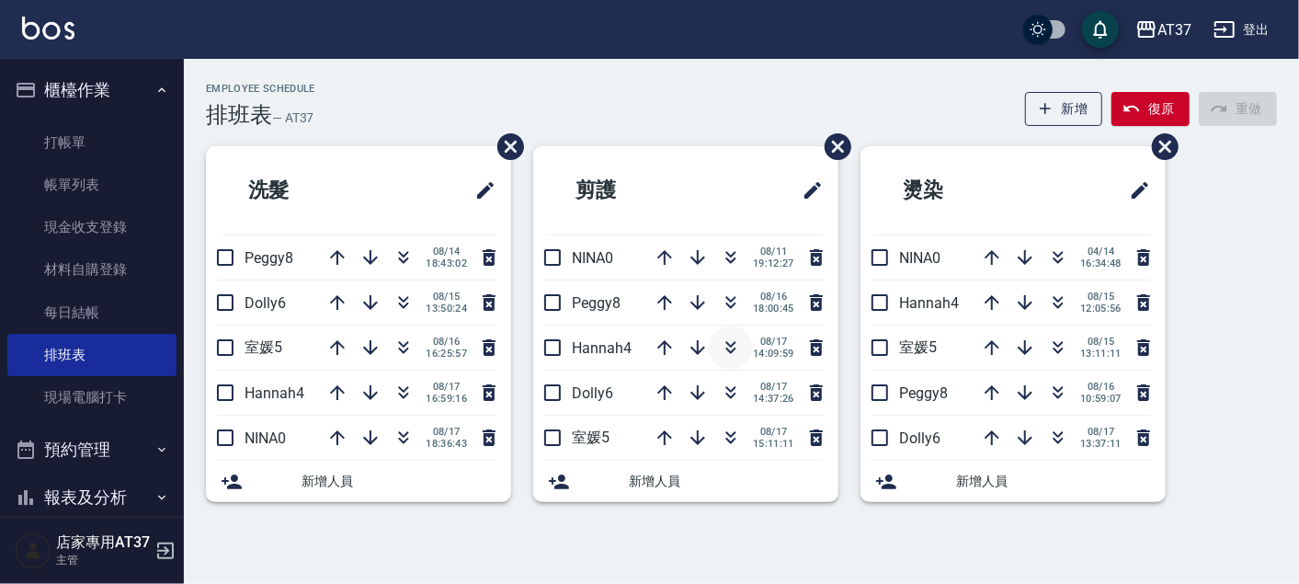
click at [733, 338] on icon "button" at bounding box center [731, 348] width 22 height 22
click at [409, 295] on icon "button" at bounding box center [404, 303] width 22 height 22
